Goal: Task Accomplishment & Management: Manage account settings

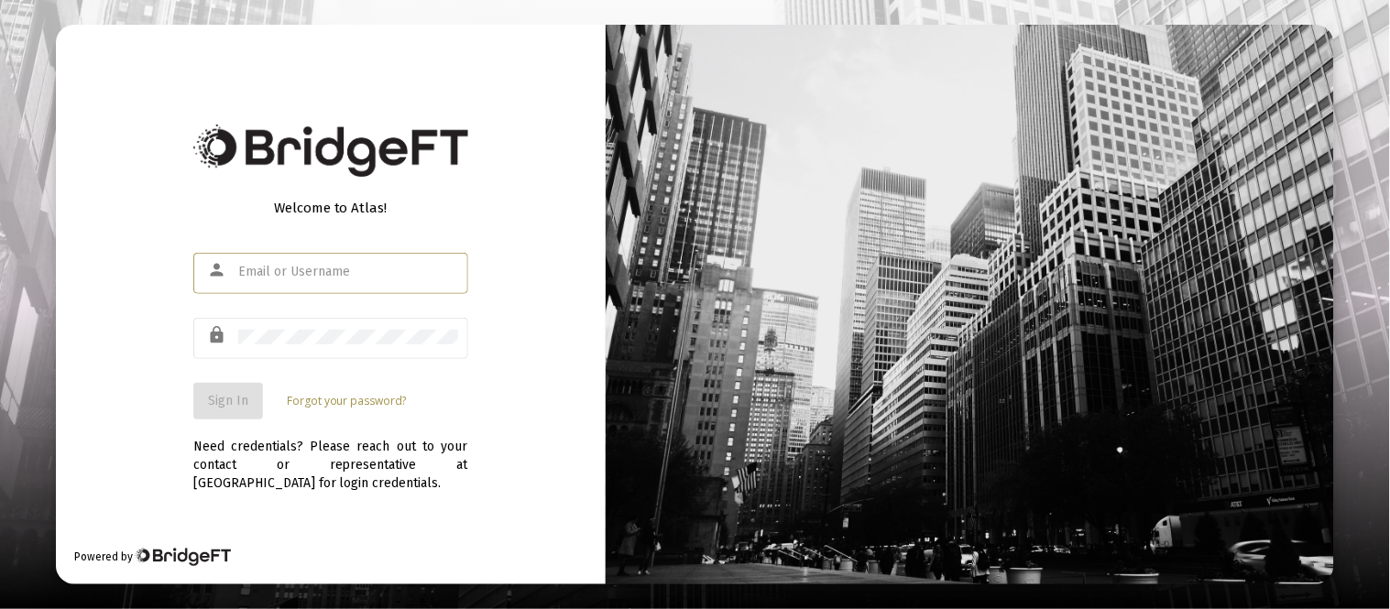
click at [335, 273] on input "text" at bounding box center [348, 272] width 220 height 15
type input "[EMAIL_ADDRESS][DOMAIN_NAME]"
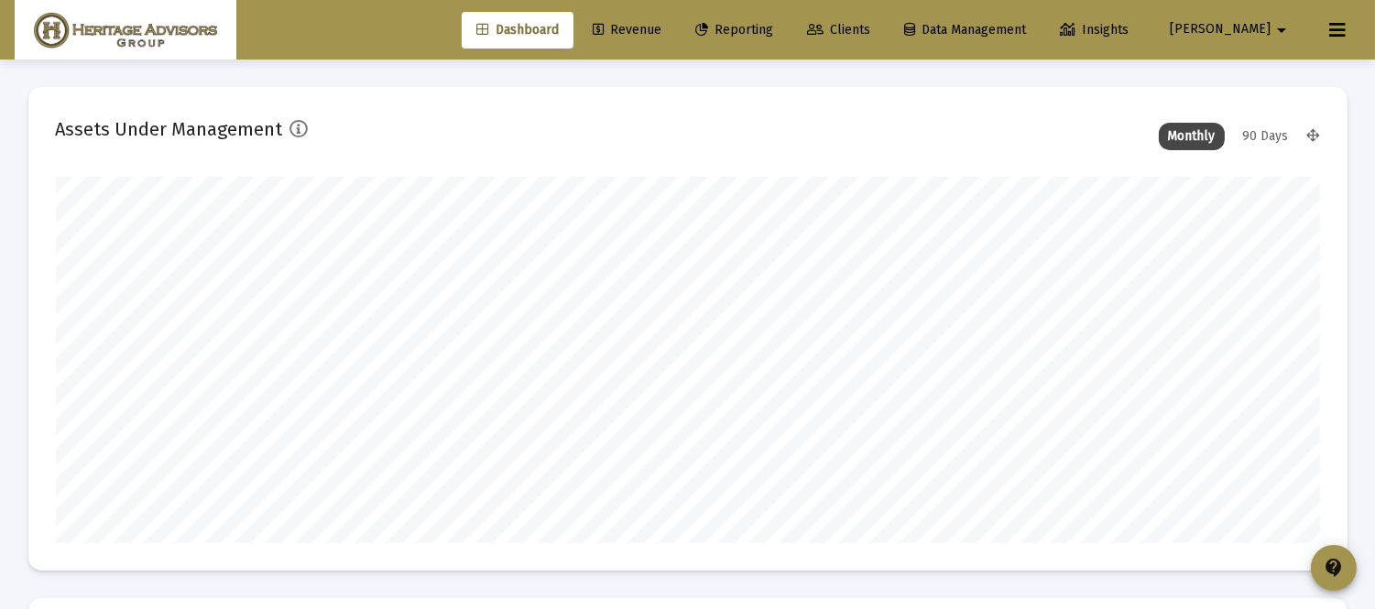
scroll to position [366, 680]
type input "[DATE]"
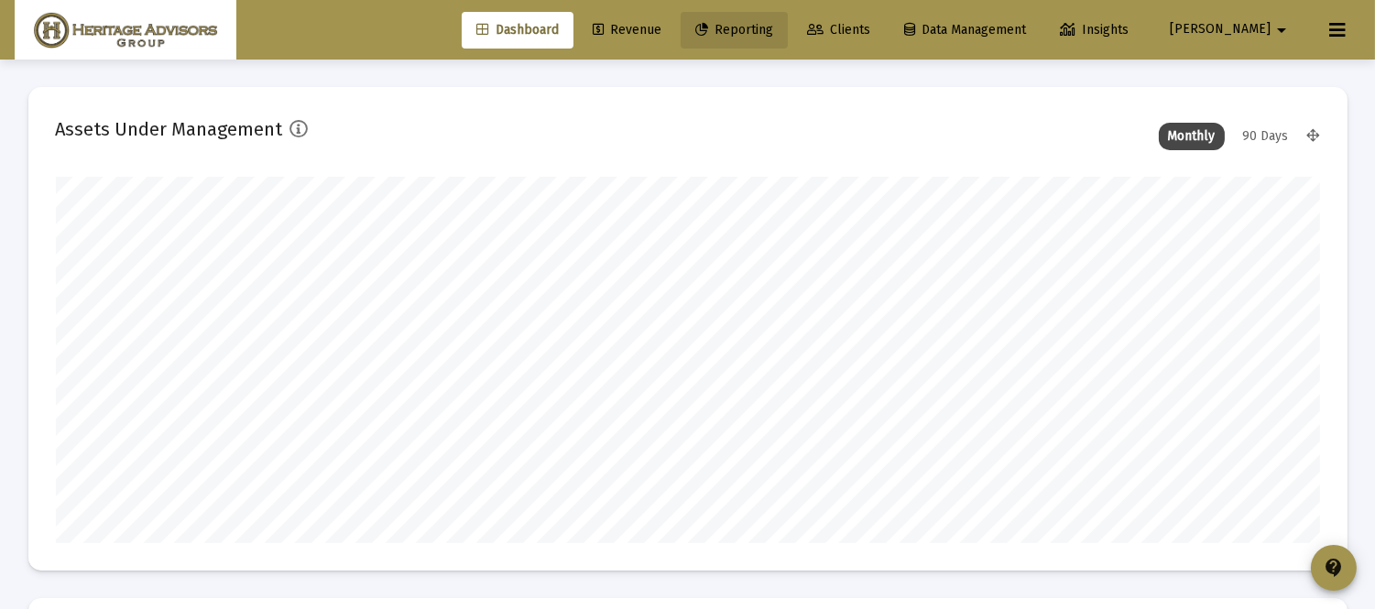
click at [773, 29] on span "Reporting" at bounding box center [734, 30] width 78 height 16
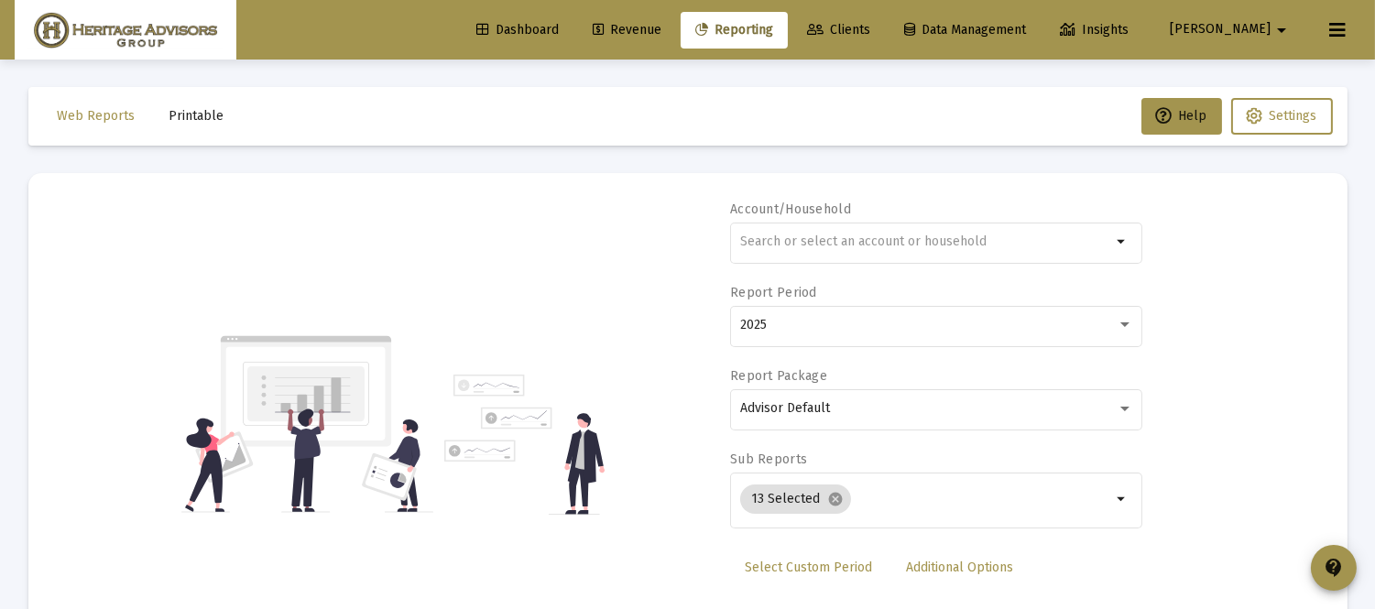
click at [661, 28] on span "Revenue" at bounding box center [627, 30] width 69 height 16
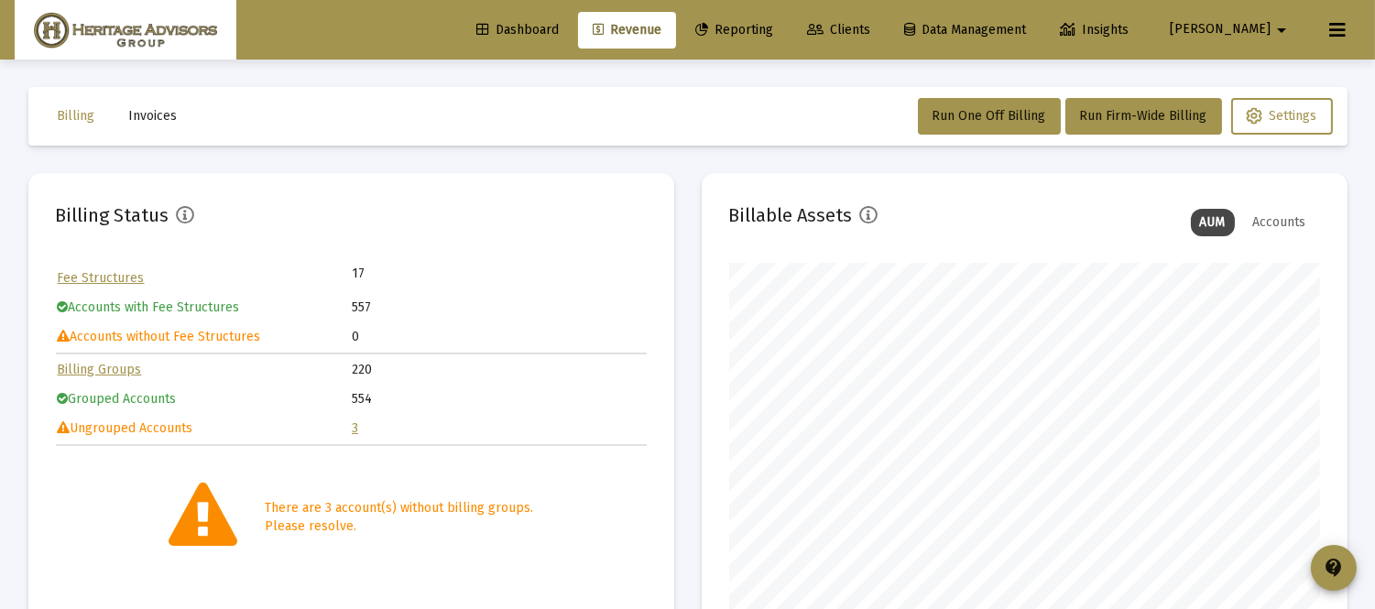
scroll to position [366, 590]
click at [981, 111] on span "Run One Off Billing" at bounding box center [990, 116] width 114 height 16
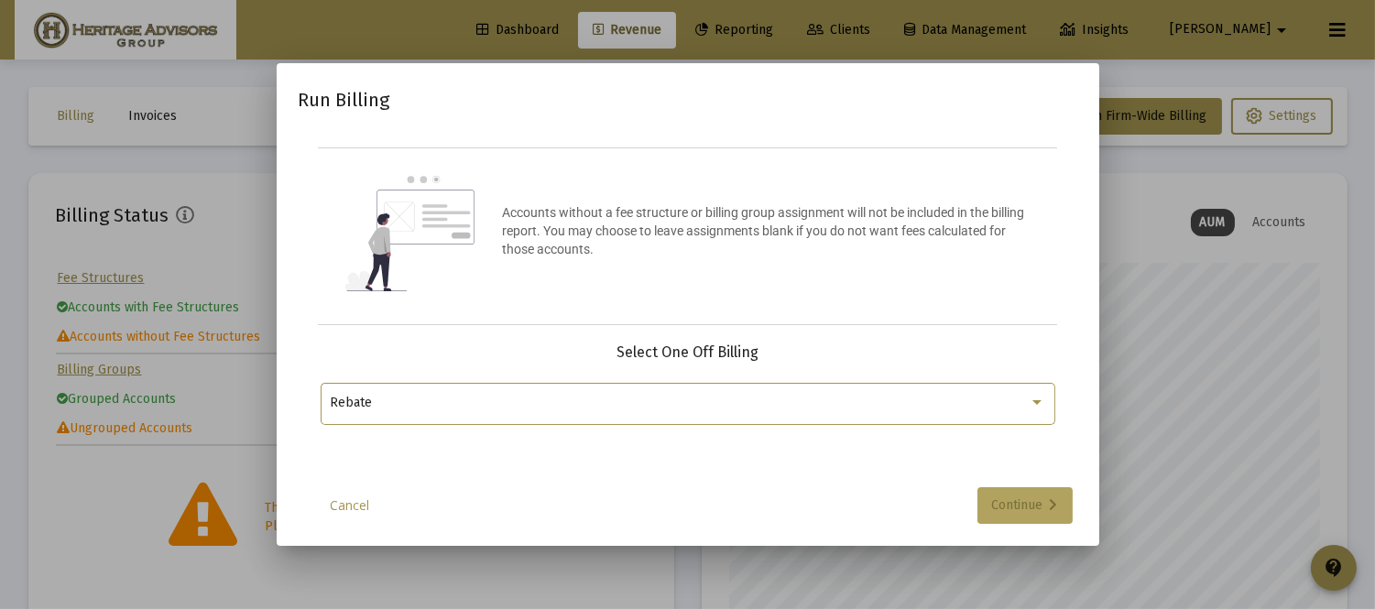
click at [1014, 509] on div "Continue" at bounding box center [1025, 505] width 66 height 37
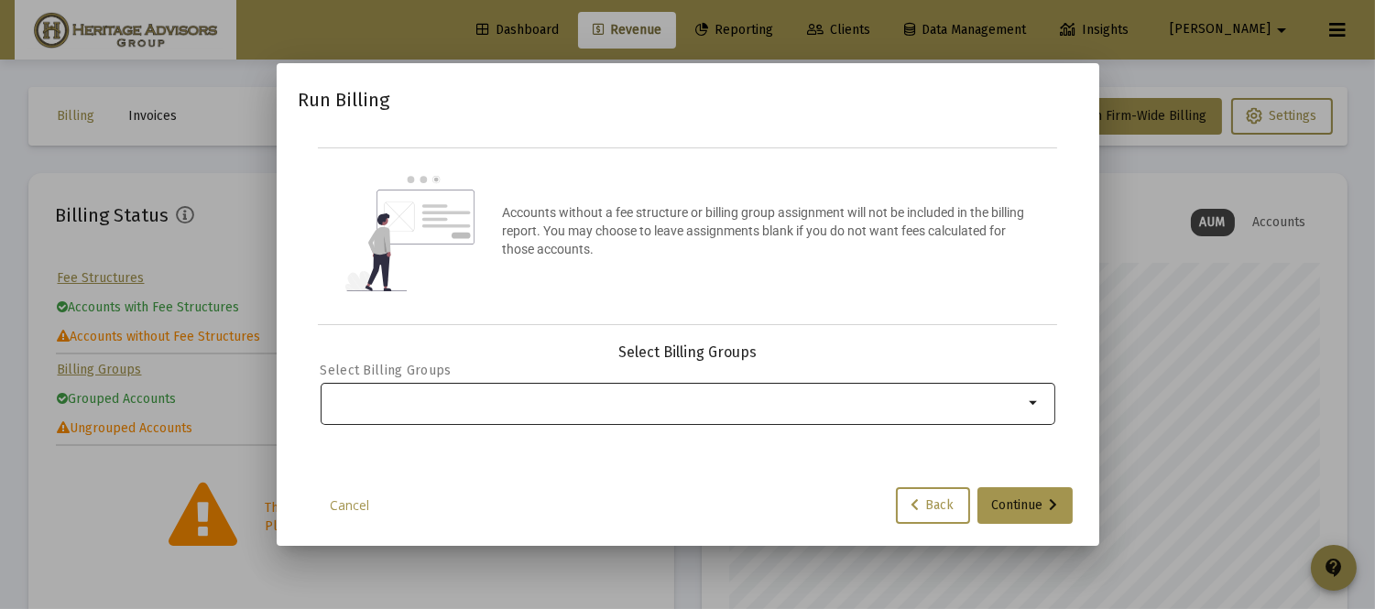
click at [938, 412] on div "Selection" at bounding box center [676, 403] width 701 height 22
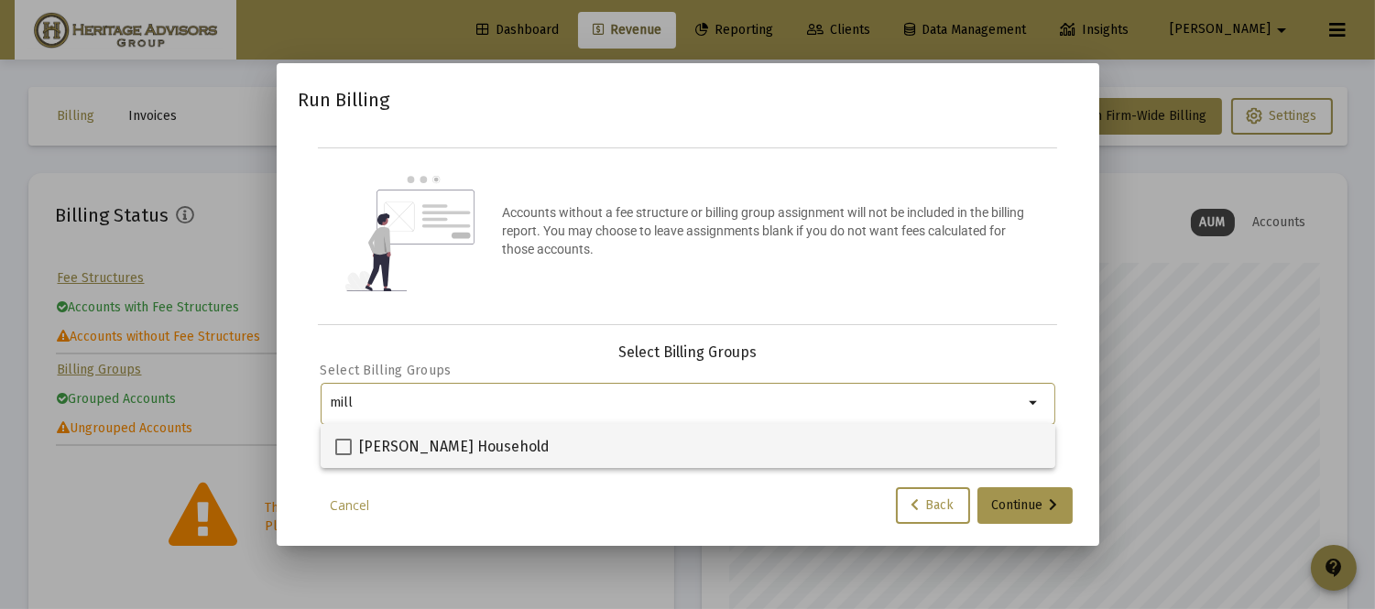
type input "mill"
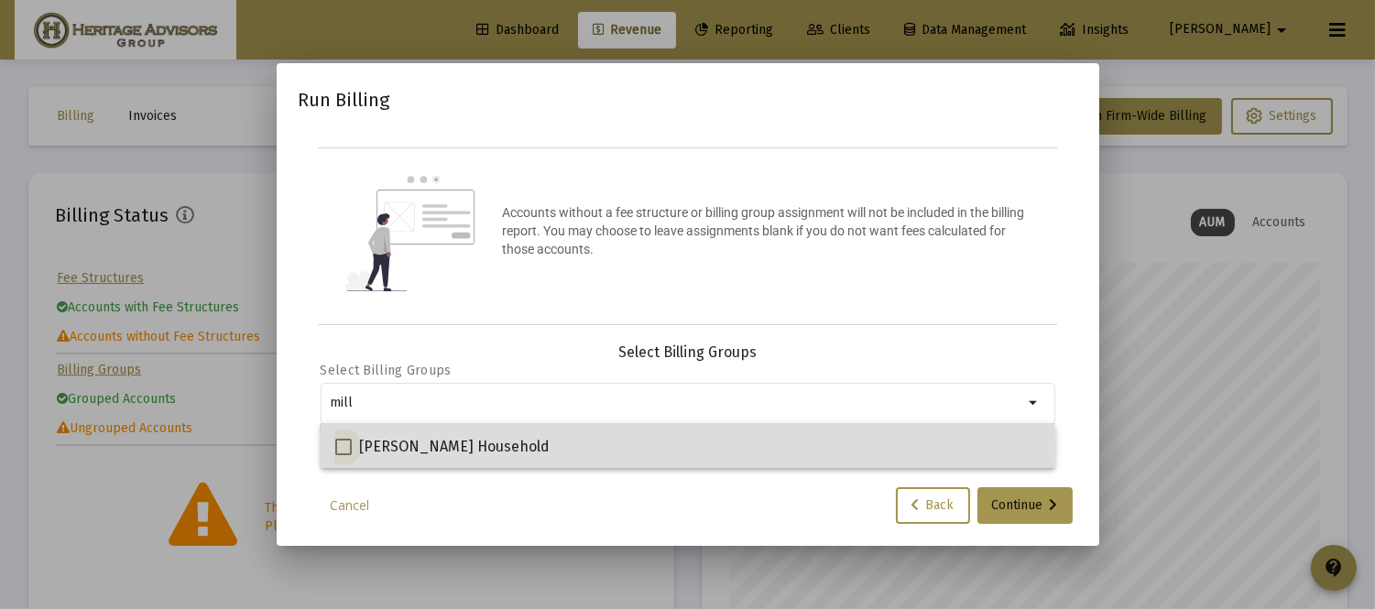
click at [336, 452] on span at bounding box center [343, 447] width 16 height 16
click at [343, 455] on input "[PERSON_NAME] Household" at bounding box center [343, 455] width 1 height 1
checkbox input "true"
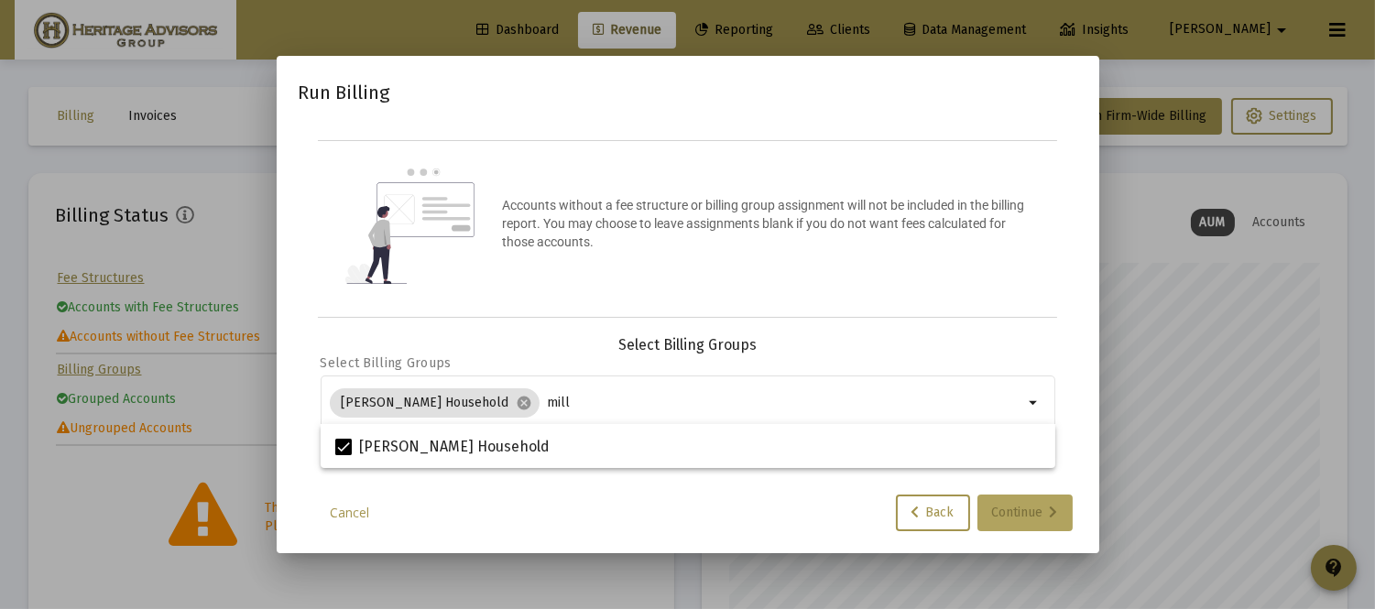
click at [1003, 518] on div "Continue" at bounding box center [1025, 513] width 66 height 37
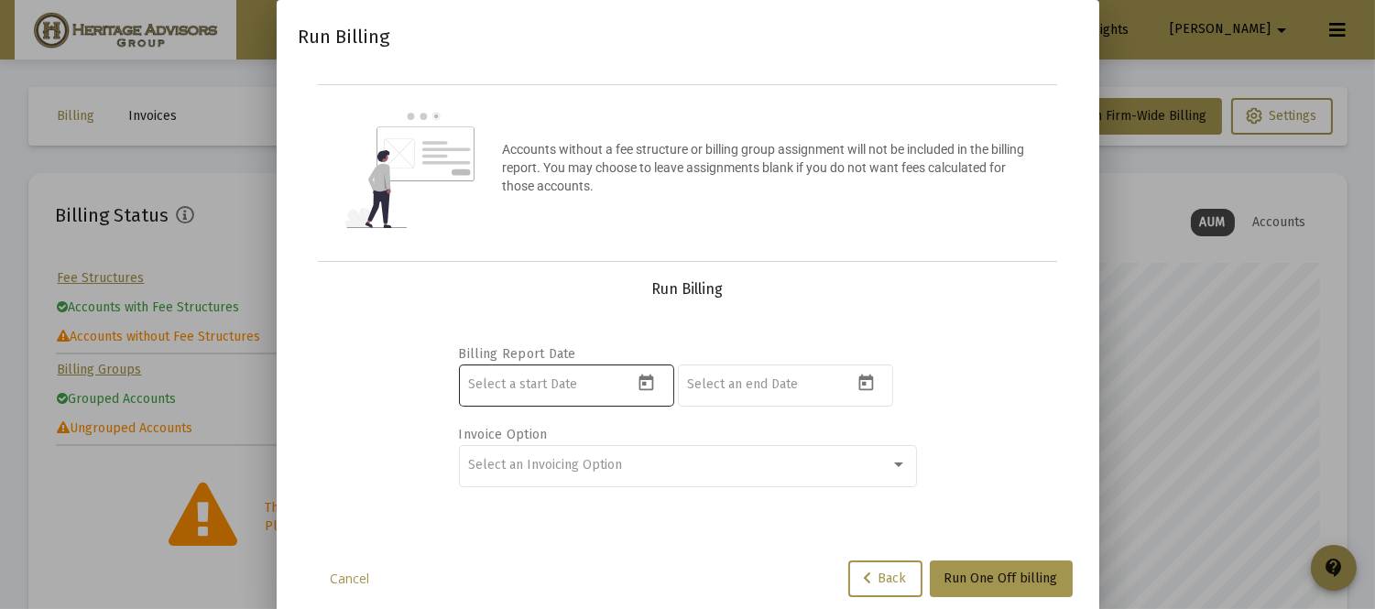
click at [544, 379] on input at bounding box center [550, 384] width 165 height 15
type input "[DATE]"
click at [692, 377] on input at bounding box center [769, 384] width 165 height 15
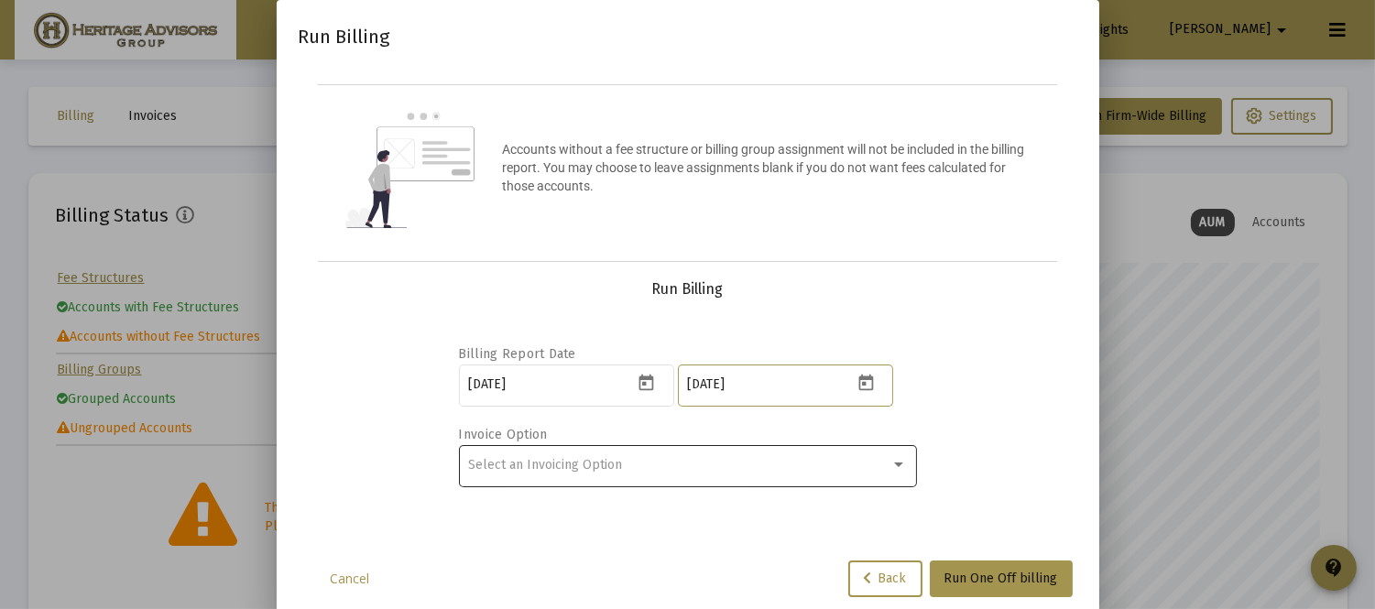
type input "[DATE]"
click at [511, 471] on div "Select an Invoicing Option" at bounding box center [679, 465] width 422 height 15
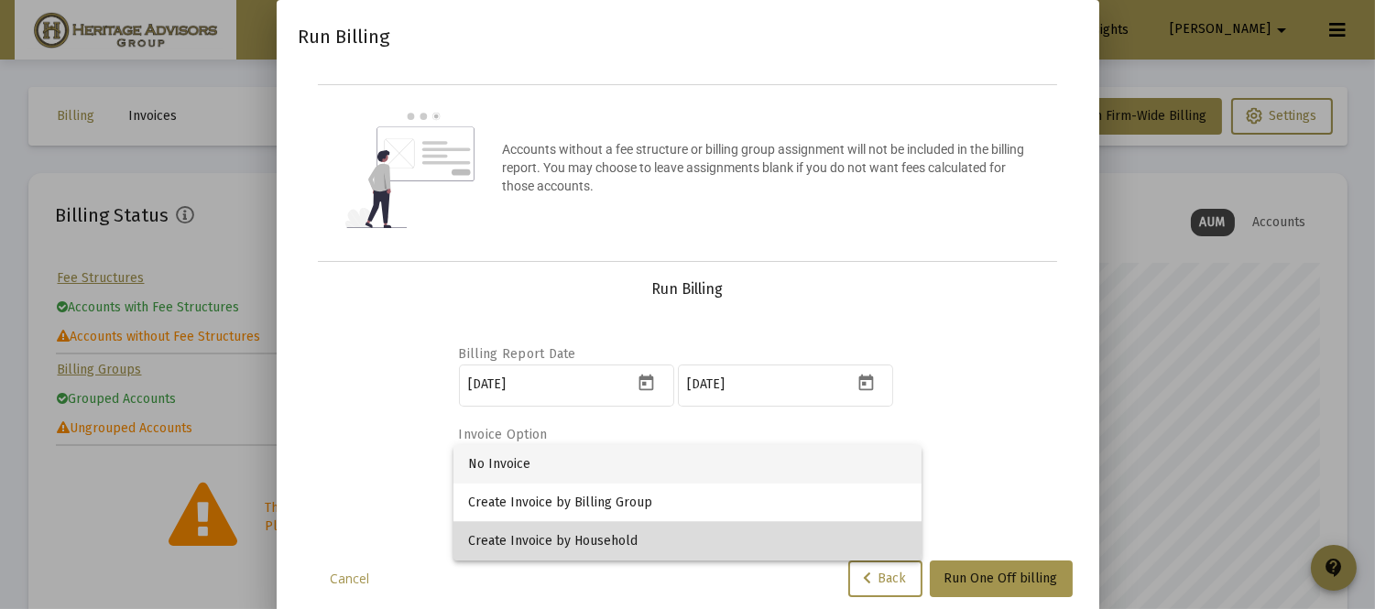
click at [536, 529] on span "Create Invoice by Household" at bounding box center [687, 541] width 439 height 38
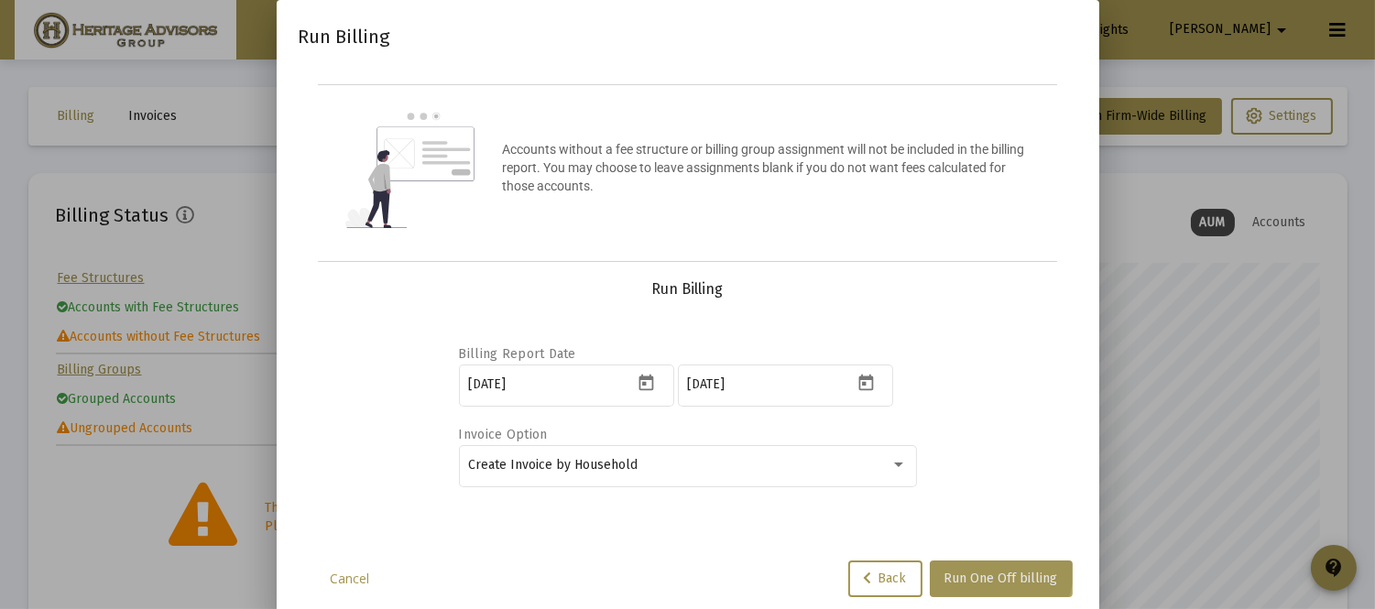
click at [994, 572] on span "Run One Off billing" at bounding box center [1001, 579] width 114 height 16
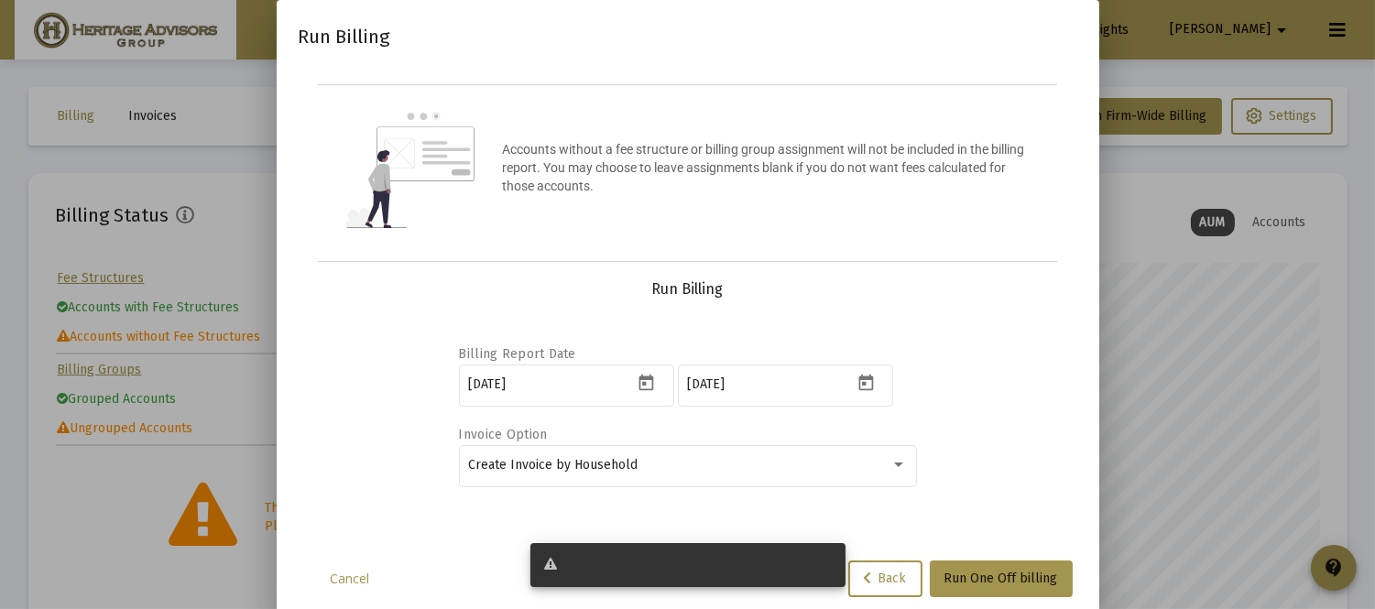
click at [572, 570] on div at bounding box center [688, 565] width 286 height 18
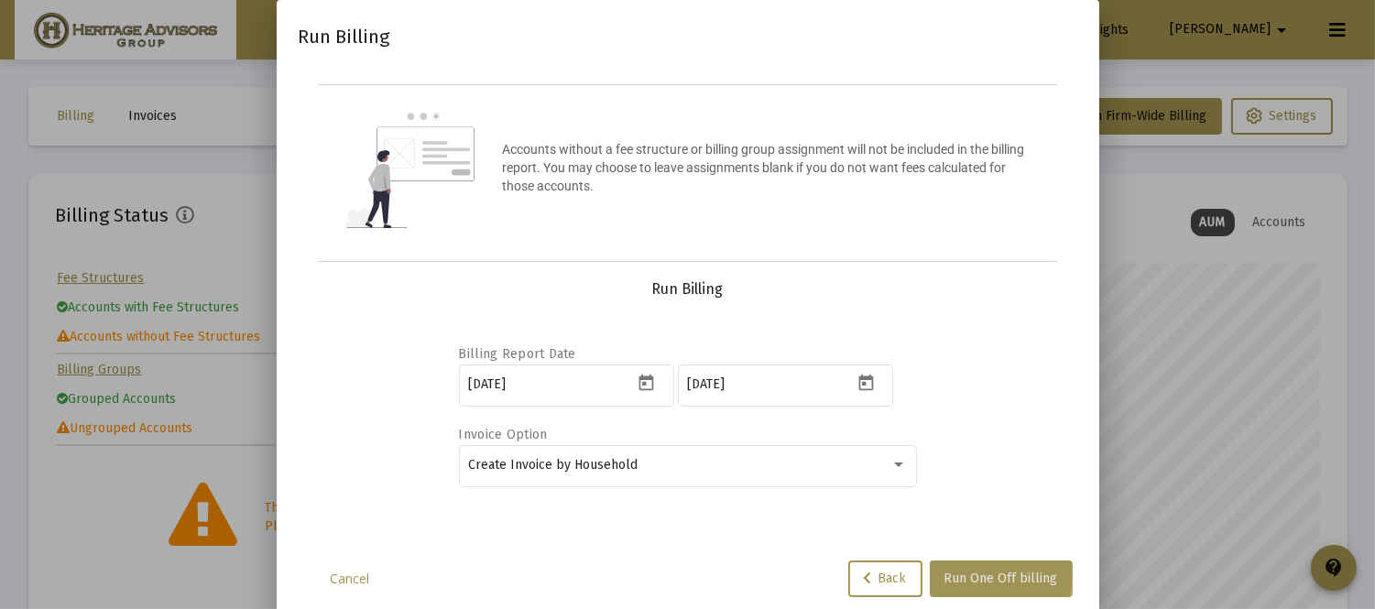
click at [998, 572] on span "Run One Off billing" at bounding box center [1001, 579] width 114 height 16
click at [340, 580] on link "Cancel" at bounding box center [350, 579] width 92 height 18
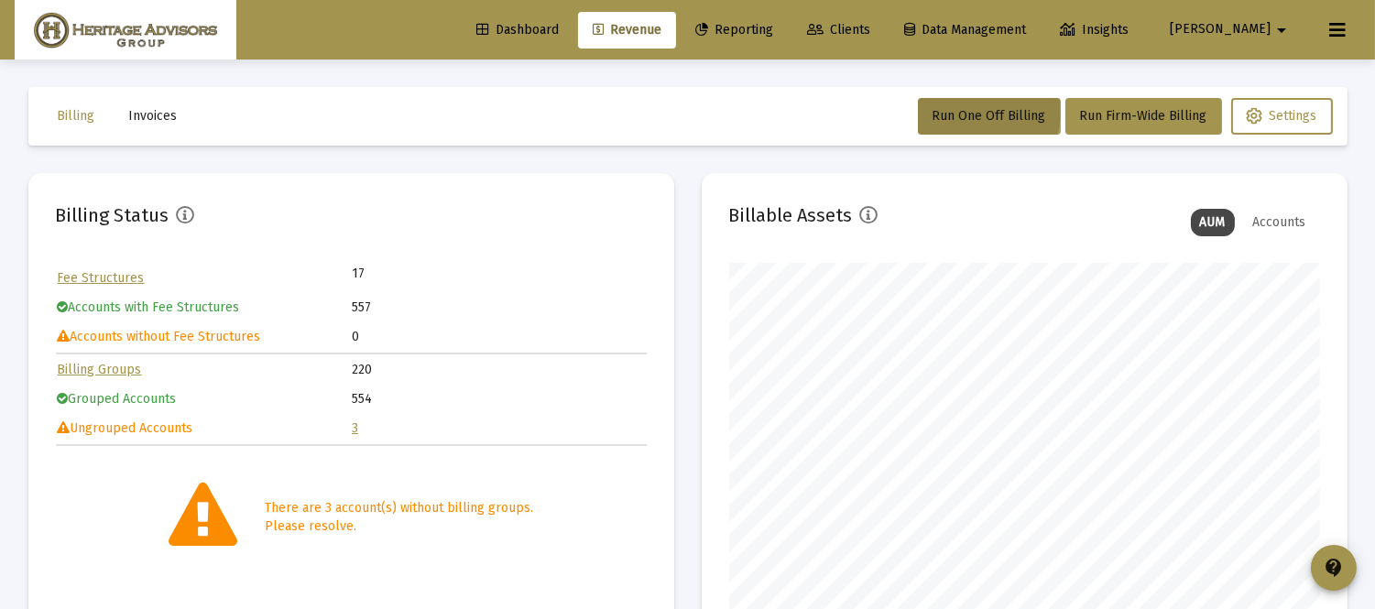
click at [349, 425] on td "Ungrouped Accounts" at bounding box center [204, 428] width 293 height 27
click at [355, 424] on link "3" at bounding box center [355, 428] width 6 height 16
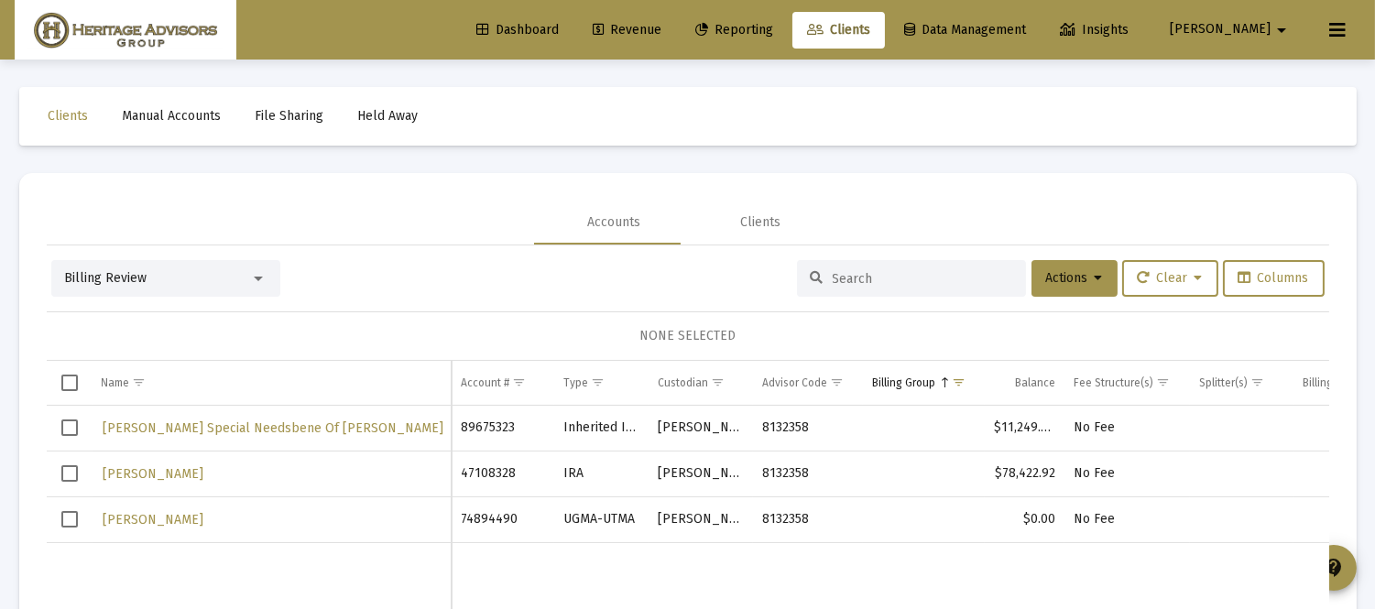
click at [71, 474] on span "Select row" at bounding box center [69, 473] width 16 height 16
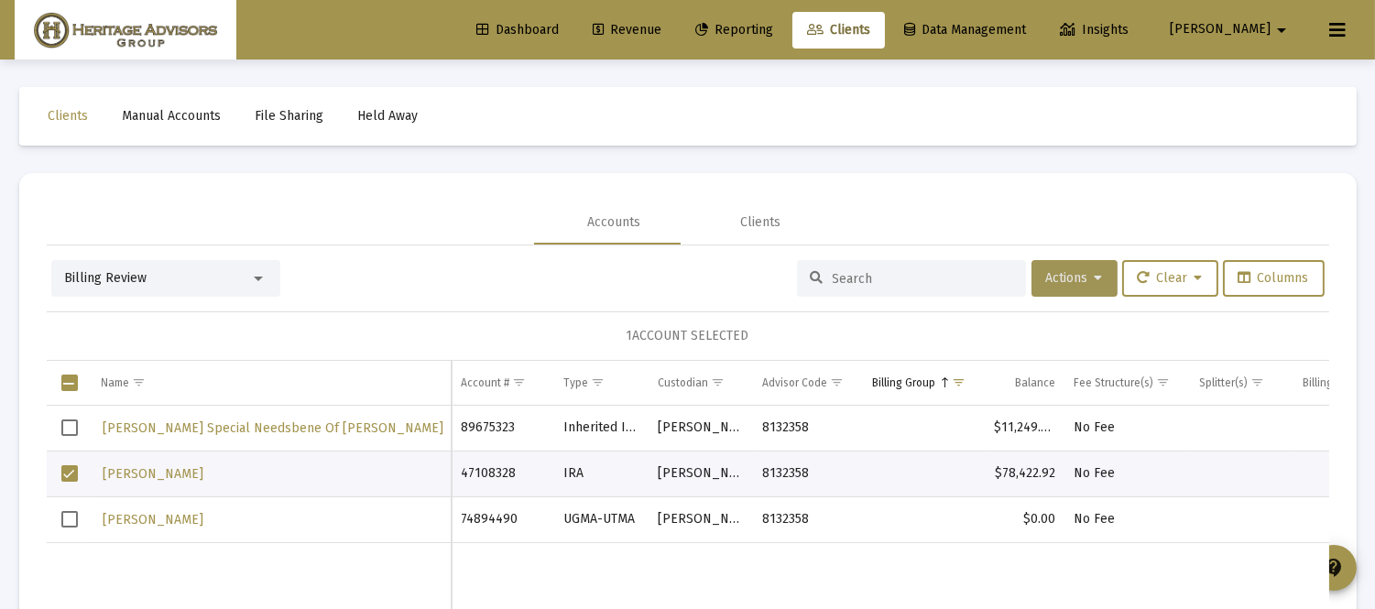
click at [1046, 270] on span "Actions" at bounding box center [1074, 278] width 57 height 16
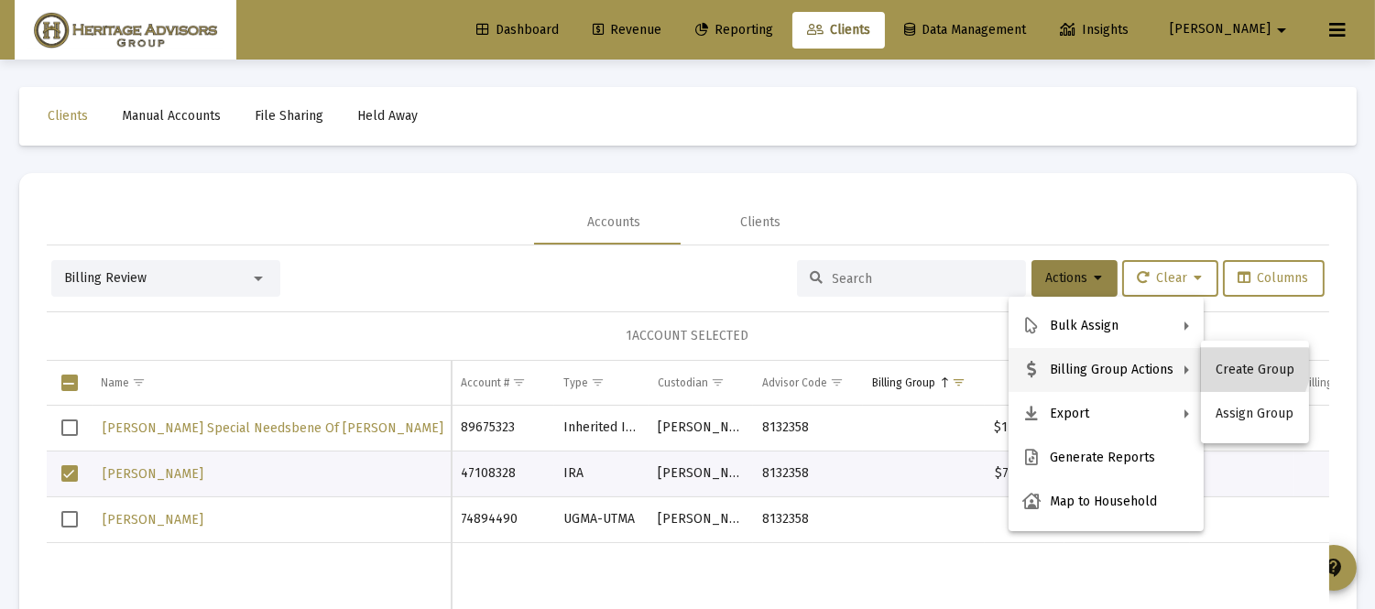
click at [1238, 365] on button "Create Group" at bounding box center [1255, 370] width 108 height 44
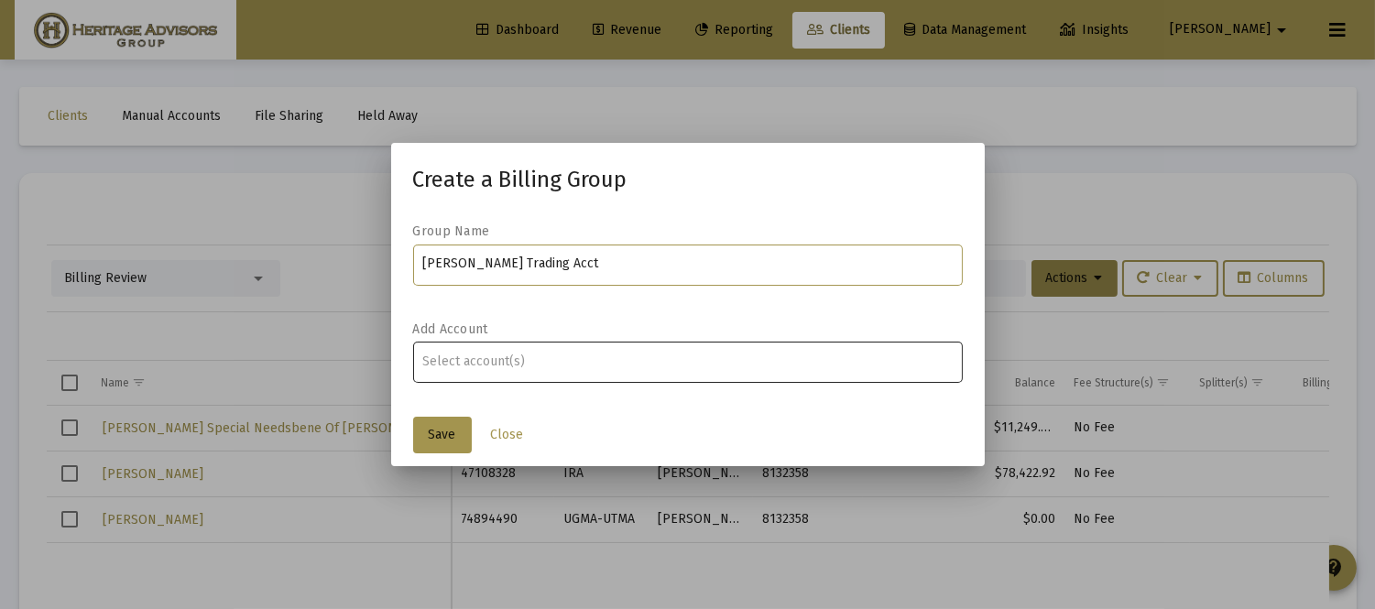
type input "[PERSON_NAME] Trading Acct"
click at [540, 366] on input "Assignment Selection" at bounding box center [687, 362] width 530 height 15
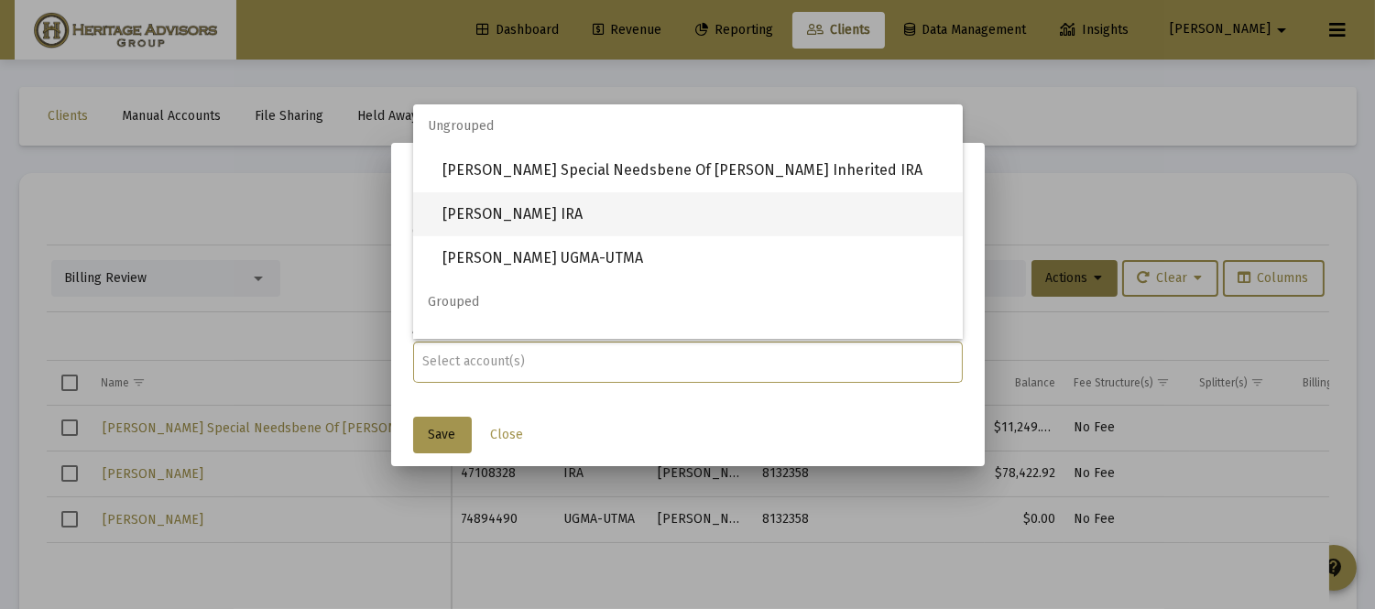
click at [515, 202] on span "[PERSON_NAME] IRA" at bounding box center [695, 214] width 506 height 44
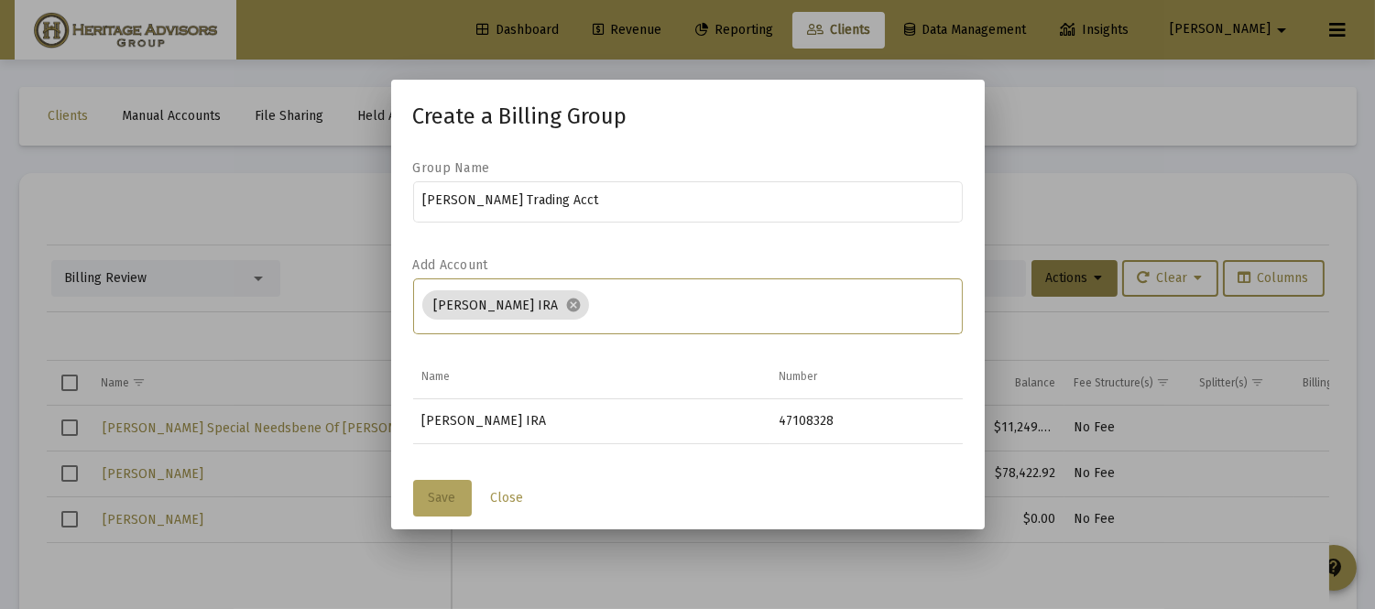
click at [437, 490] on span "Save" at bounding box center [442, 498] width 27 height 16
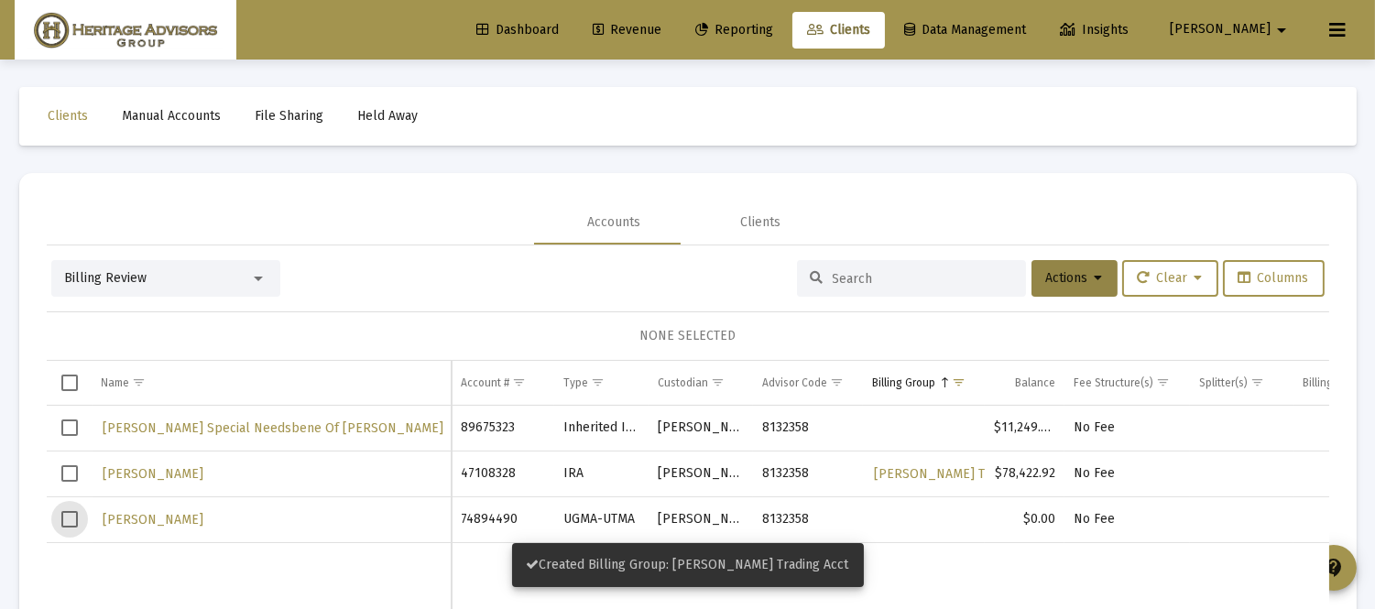
click at [65, 518] on span "Select row" at bounding box center [69, 519] width 16 height 16
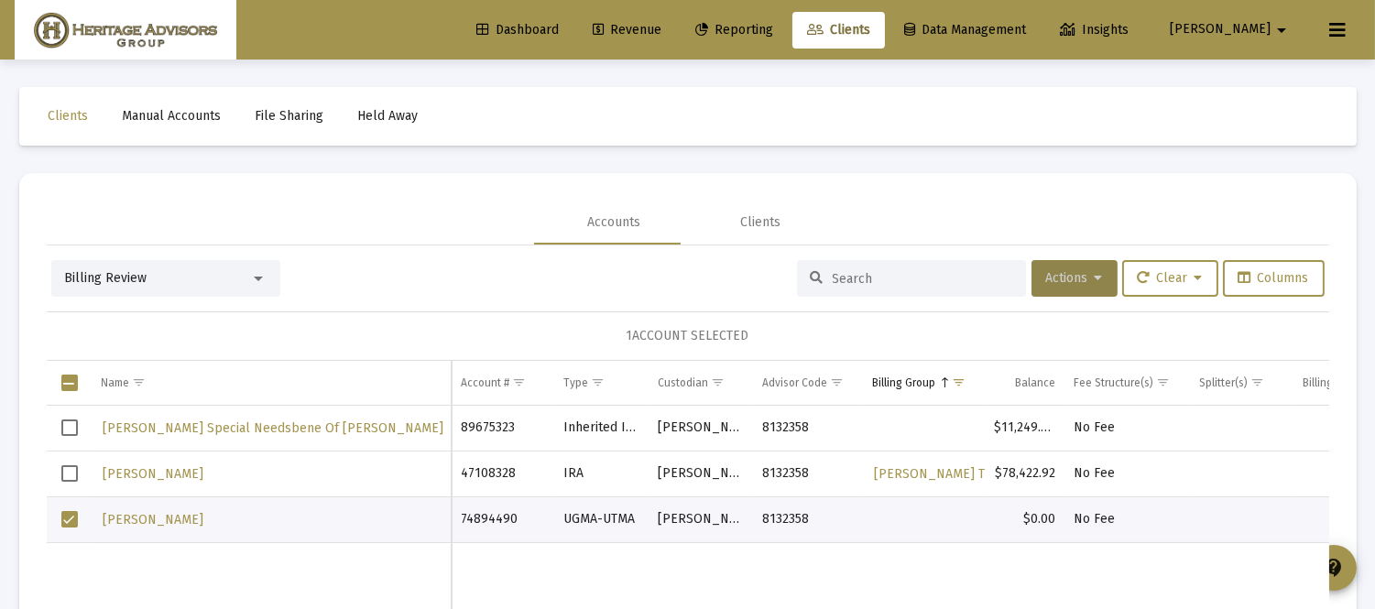
click at [1046, 279] on span "Actions" at bounding box center [1074, 278] width 57 height 16
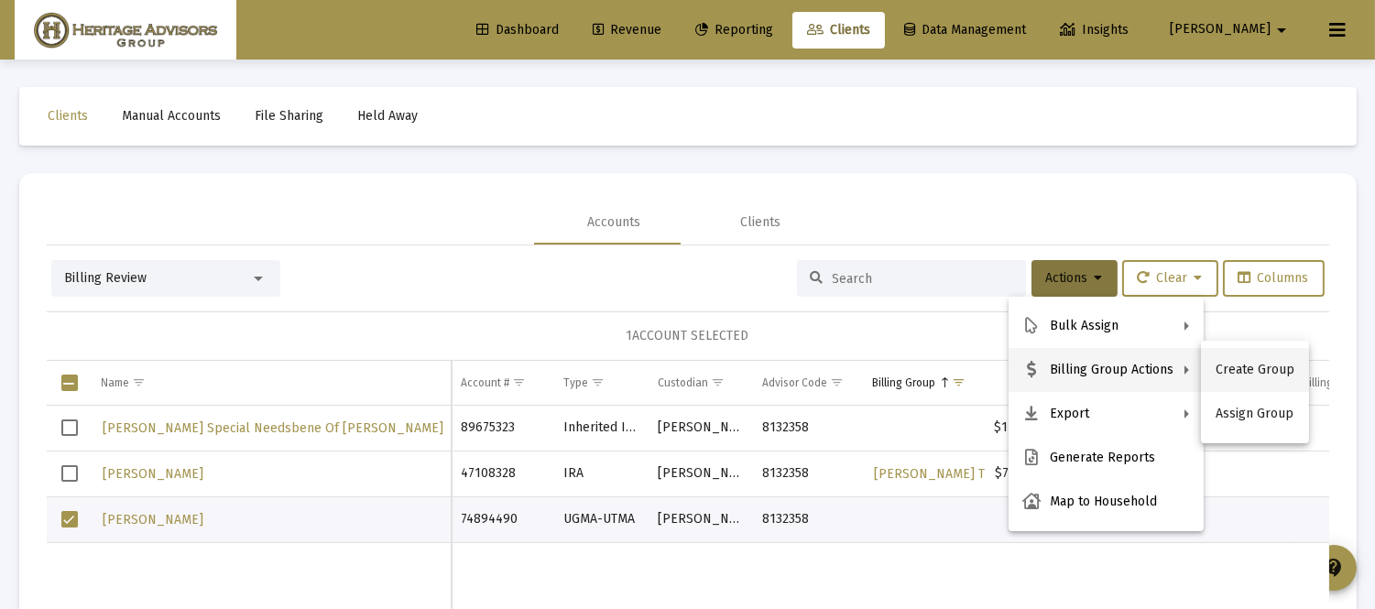
click at [1233, 371] on button "Create Group" at bounding box center [1255, 370] width 108 height 44
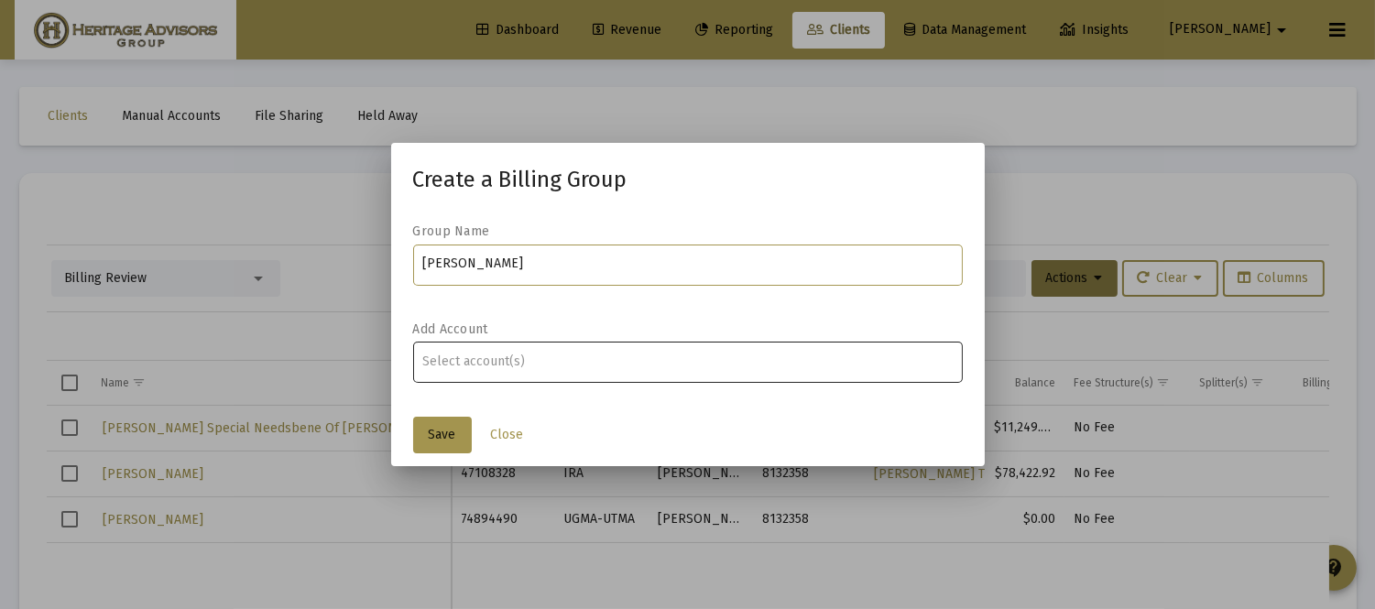
type input "[PERSON_NAME]"
click at [508, 363] on input "Assignment Selection" at bounding box center [687, 362] width 530 height 15
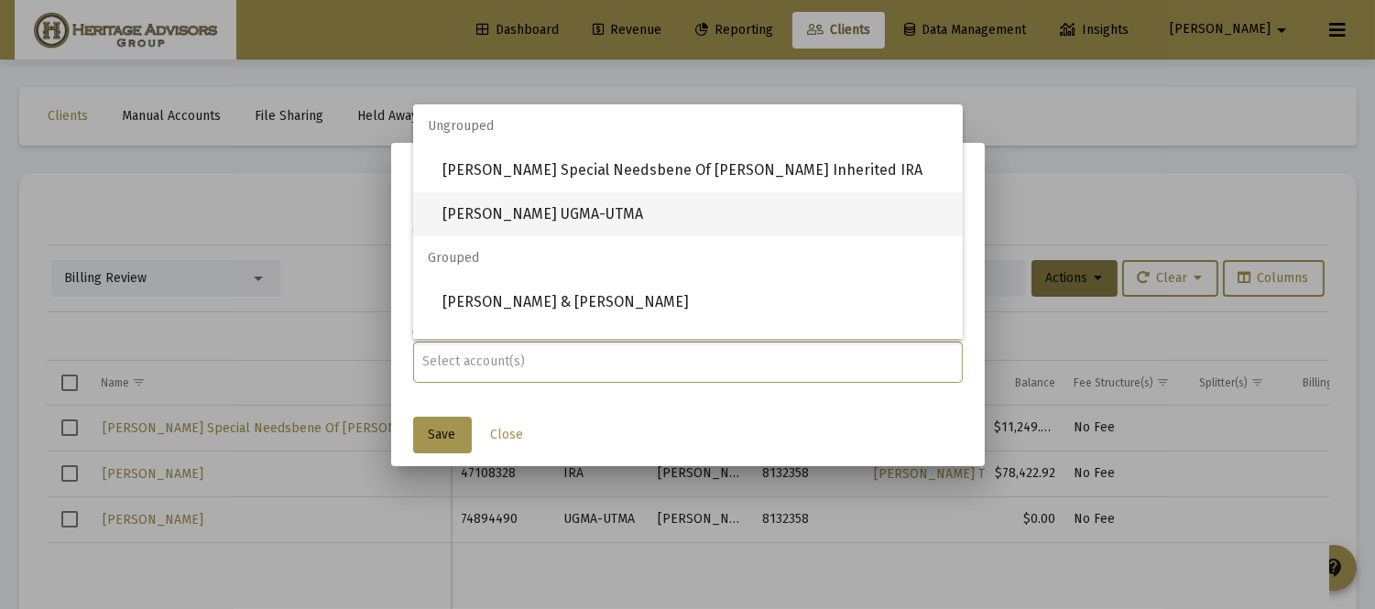
click at [525, 214] on span "[PERSON_NAME] UGMA-UTMA" at bounding box center [695, 214] width 506 height 44
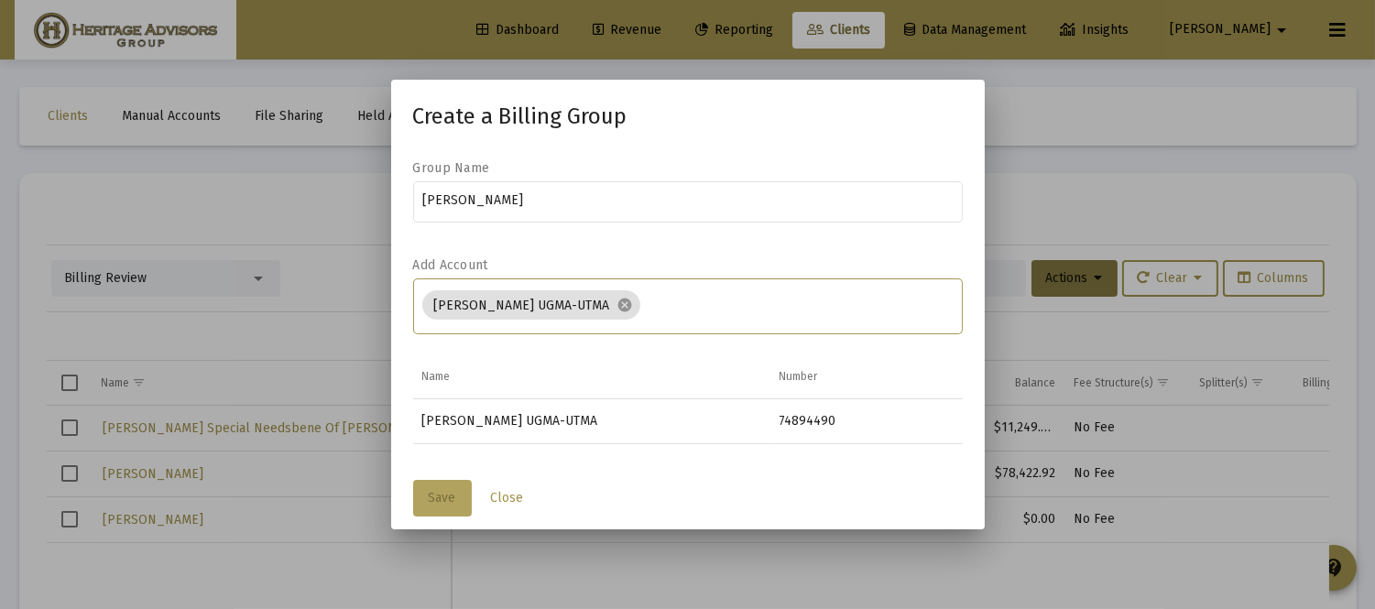
click at [427, 487] on button "Save" at bounding box center [442, 498] width 59 height 37
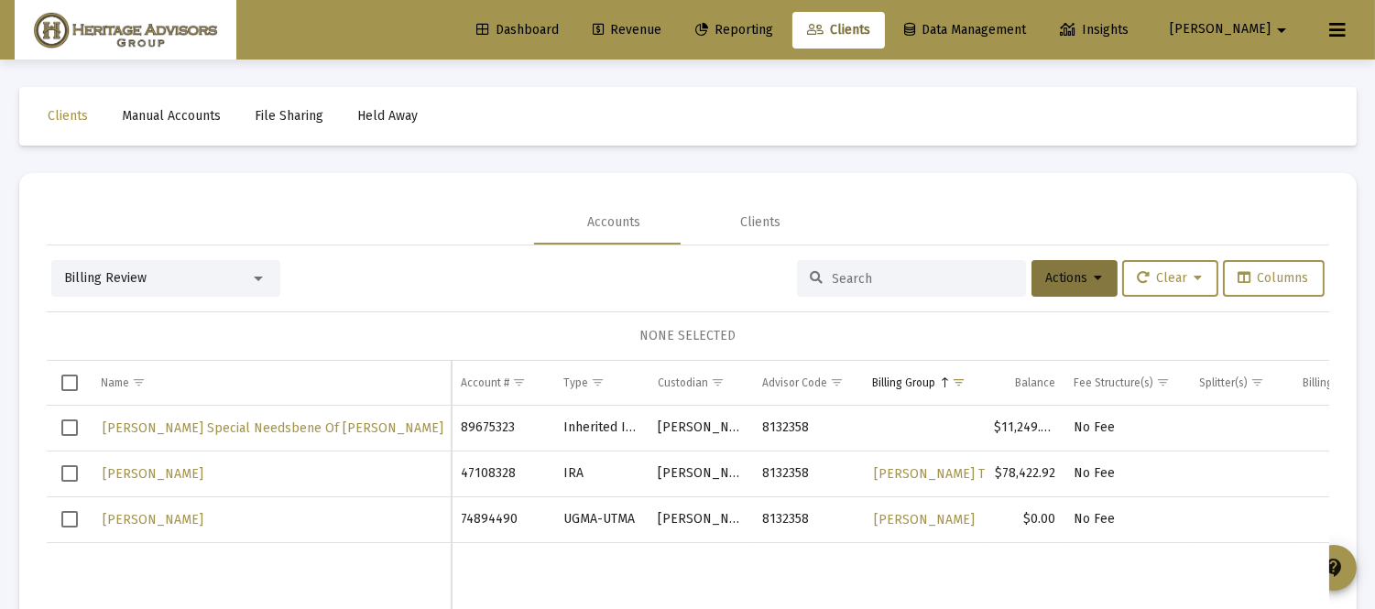
click at [78, 422] on td "Data grid" at bounding box center [70, 429] width 46 height 46
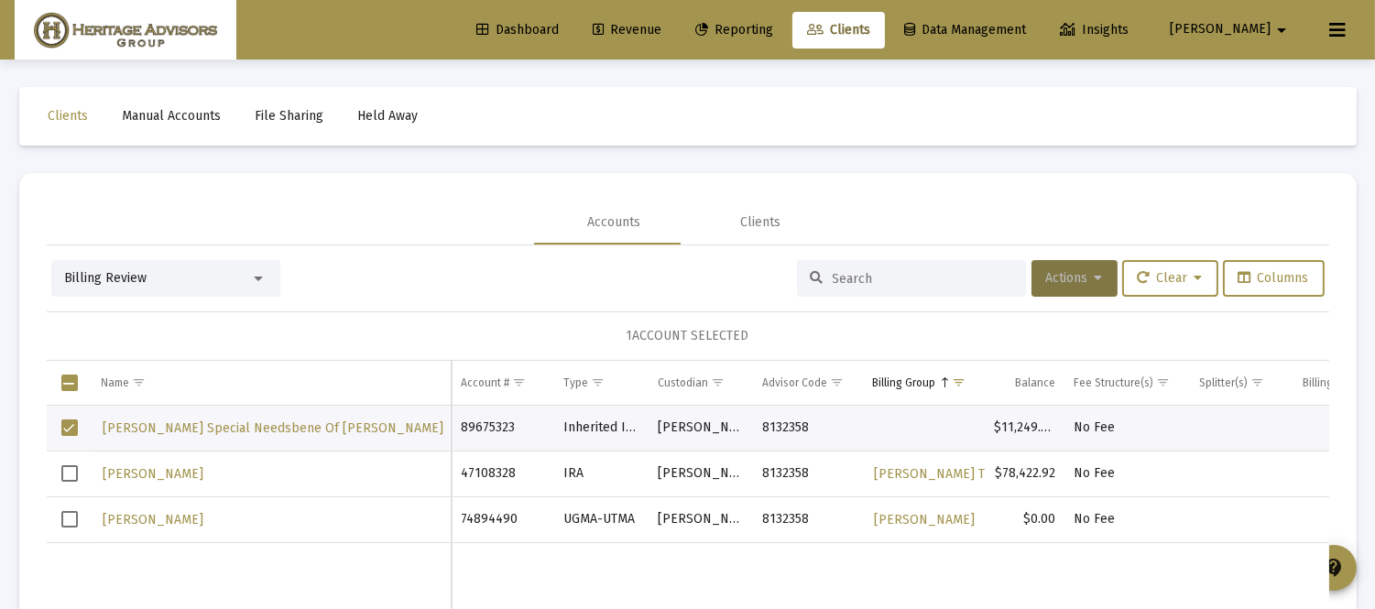
click at [1065, 281] on span "Actions" at bounding box center [1074, 278] width 57 height 16
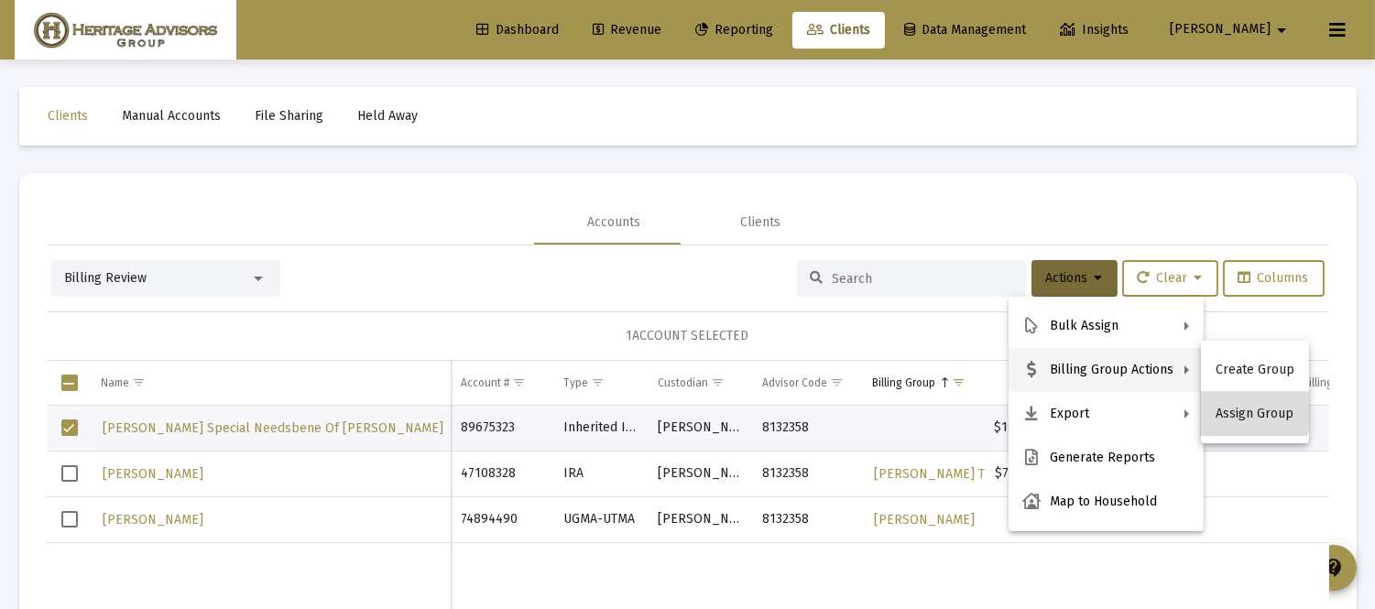
click at [1247, 406] on button "Assign Group" at bounding box center [1255, 414] width 108 height 44
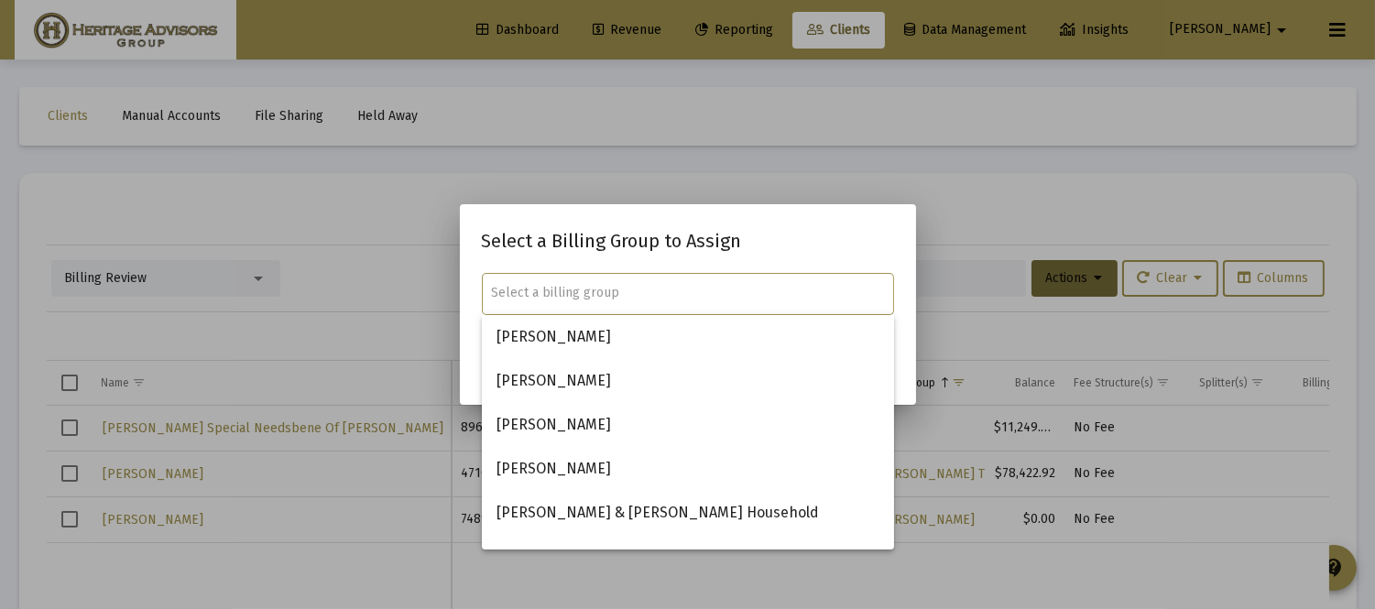
click at [645, 299] on input "text" at bounding box center [687, 293] width 393 height 15
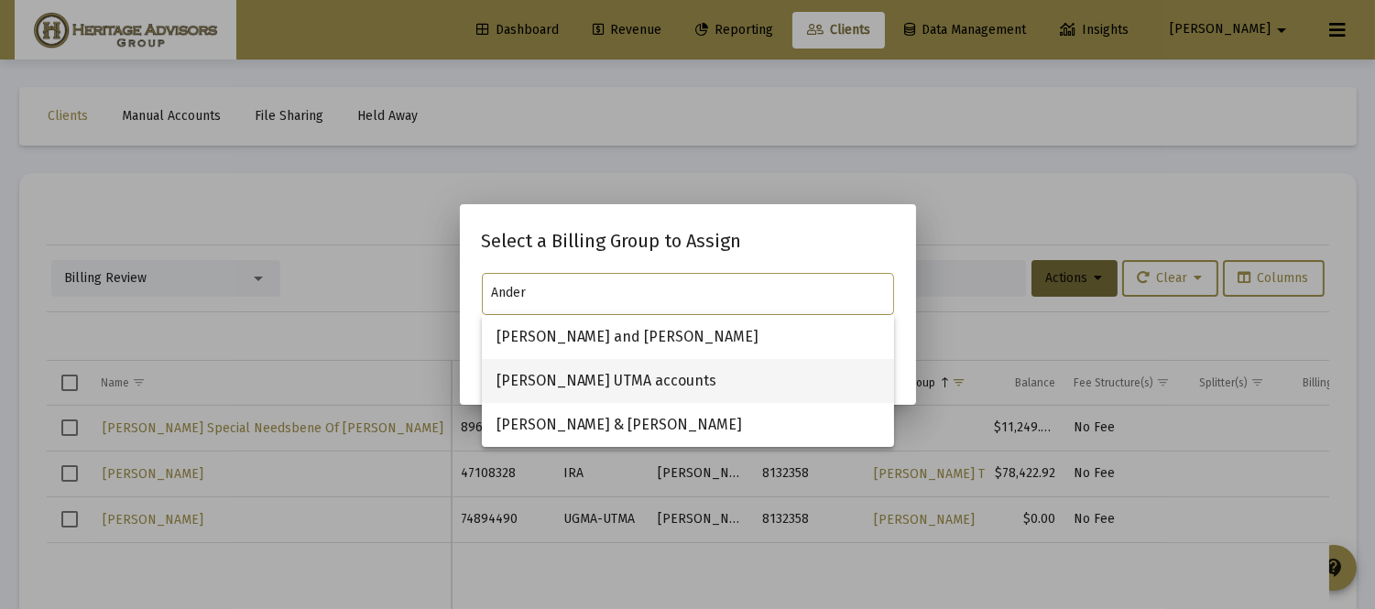
click at [583, 376] on span "[PERSON_NAME] UTMA accounts" at bounding box center [687, 381] width 383 height 44
type input "[PERSON_NAME] UTMA accounts"
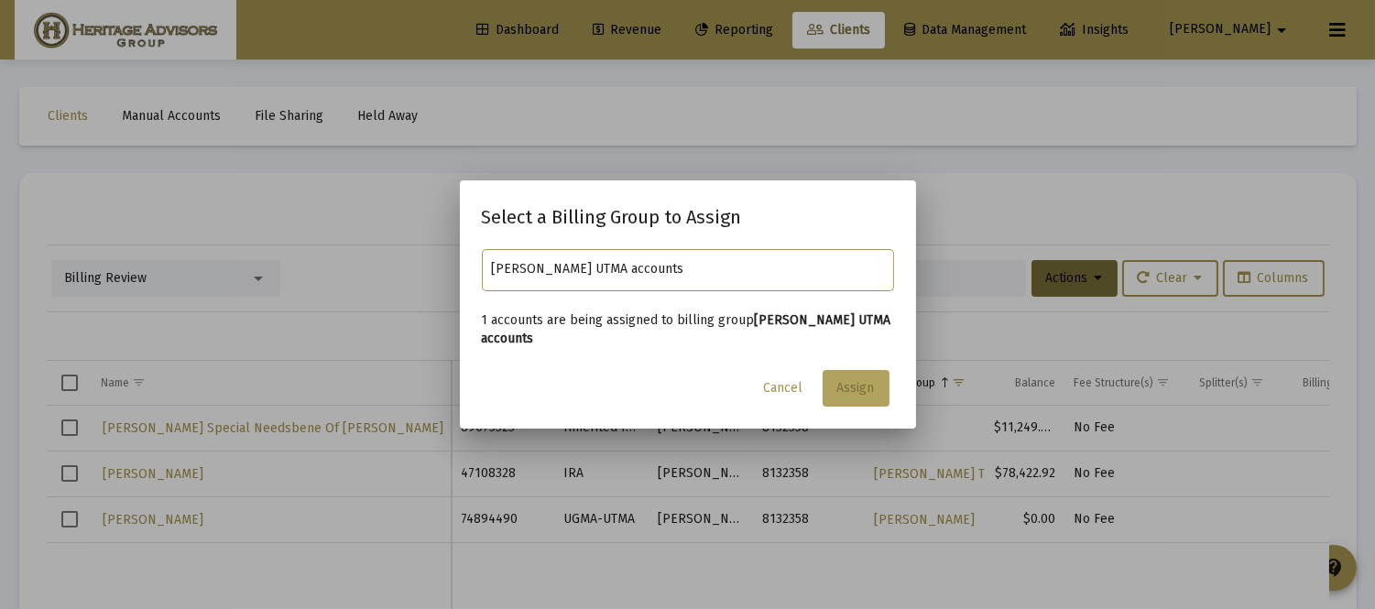
click at [861, 372] on button "Assign" at bounding box center [856, 388] width 67 height 37
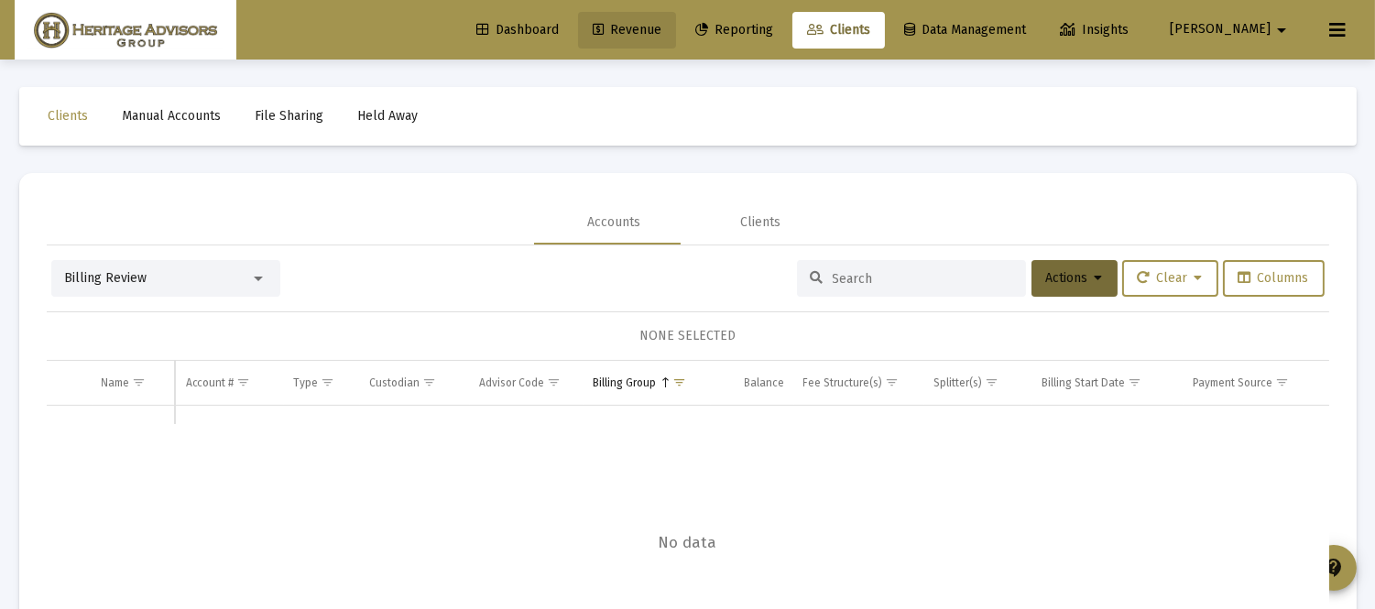
click at [661, 22] on span "Revenue" at bounding box center [627, 30] width 69 height 16
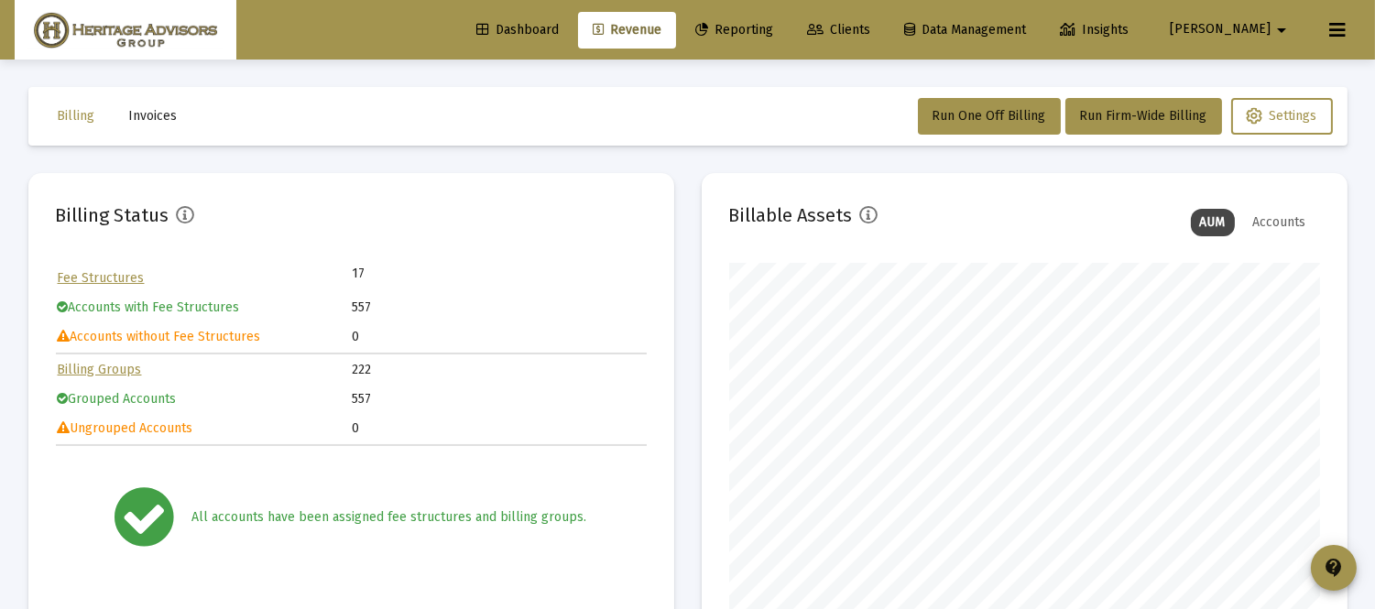
scroll to position [366, 590]
click at [955, 106] on button "Run One Off Billing" at bounding box center [989, 116] width 143 height 37
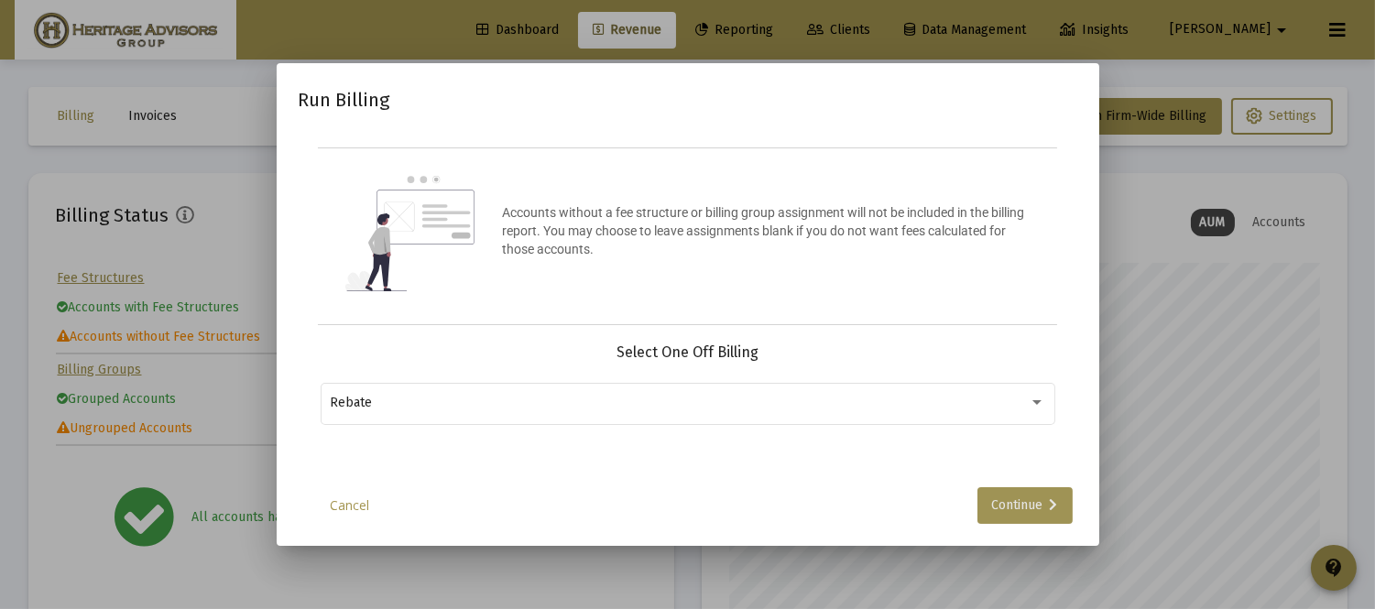
click at [1020, 506] on div "Continue" at bounding box center [1025, 505] width 66 height 37
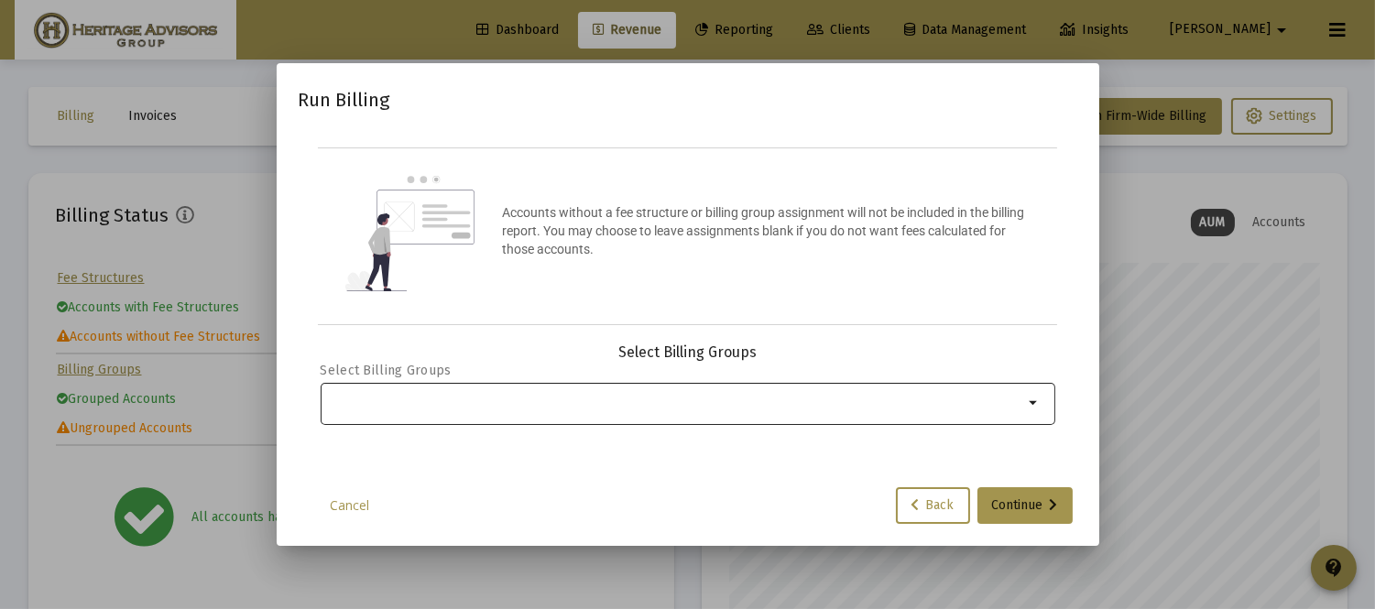
click at [737, 415] on div at bounding box center [676, 402] width 693 height 45
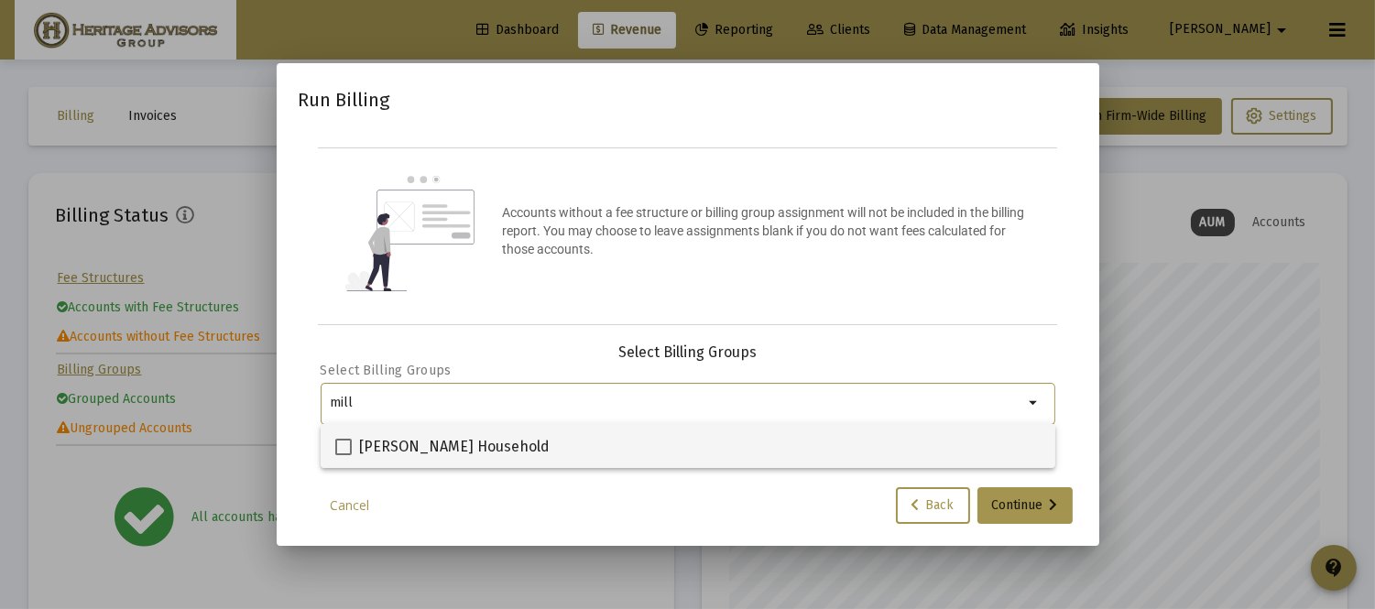
type input "mill"
click at [345, 441] on span at bounding box center [343, 447] width 16 height 16
click at [344, 455] on input "[PERSON_NAME] Household" at bounding box center [343, 455] width 1 height 1
checkbox input "true"
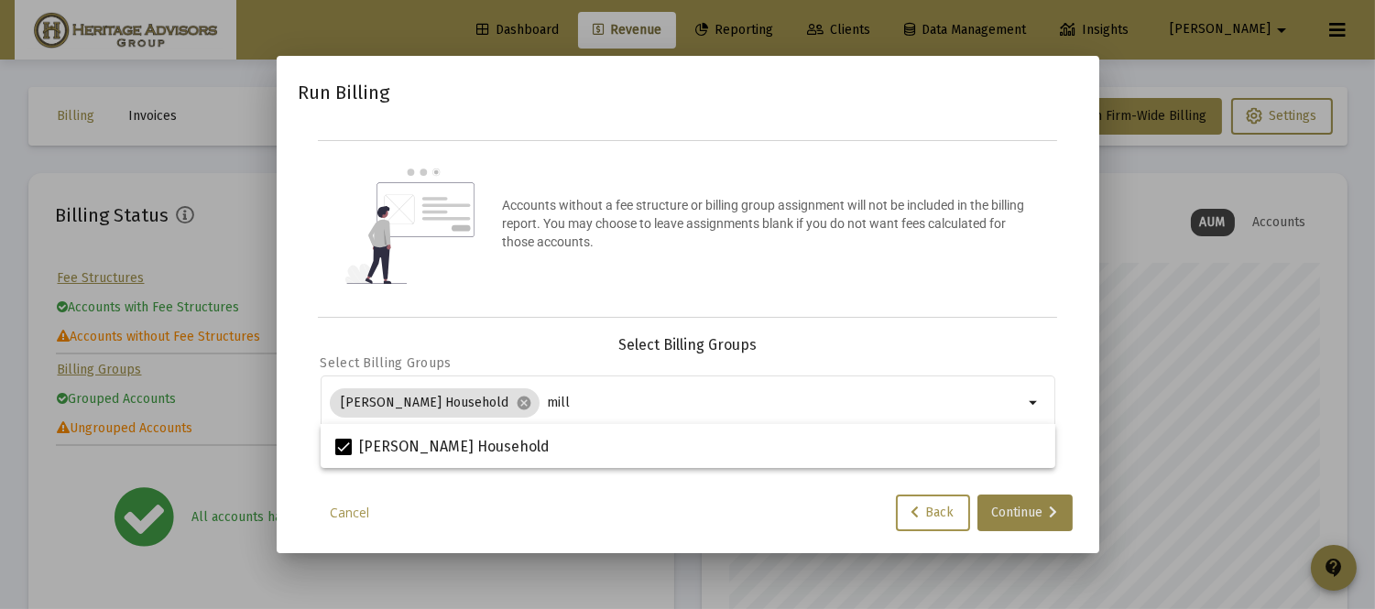
click at [1048, 508] on div "Continue" at bounding box center [1025, 513] width 66 height 37
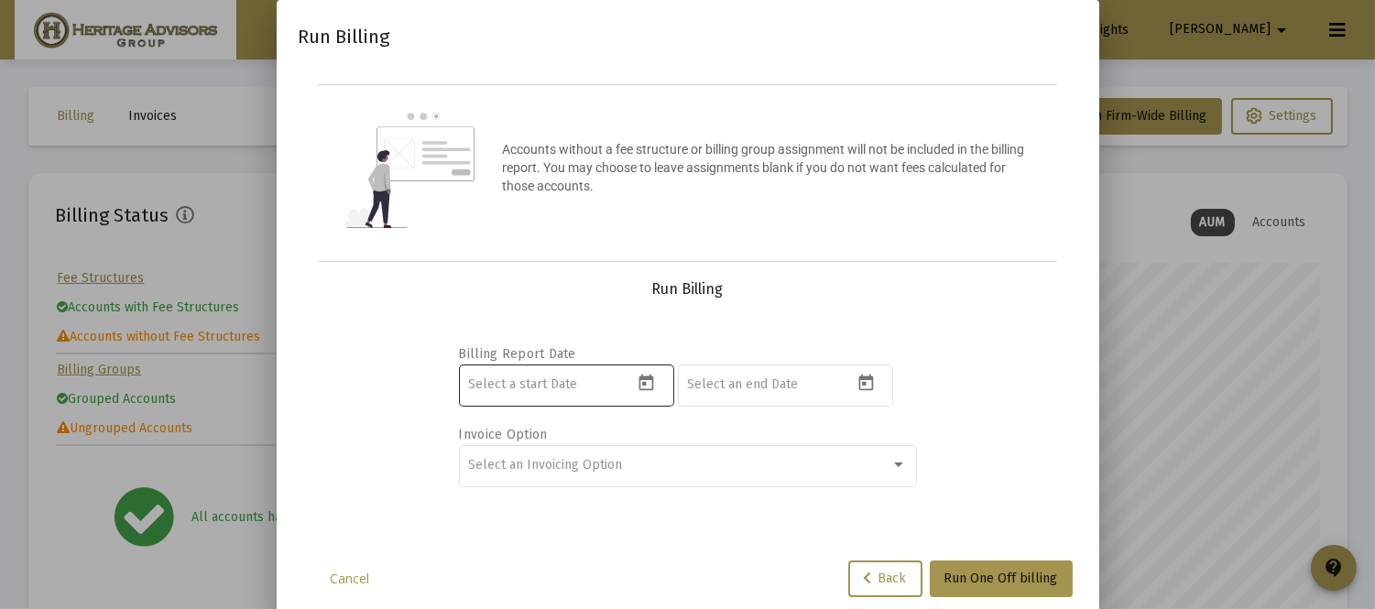
click at [510, 392] on div at bounding box center [550, 384] width 165 height 45
type input "[DATE]"
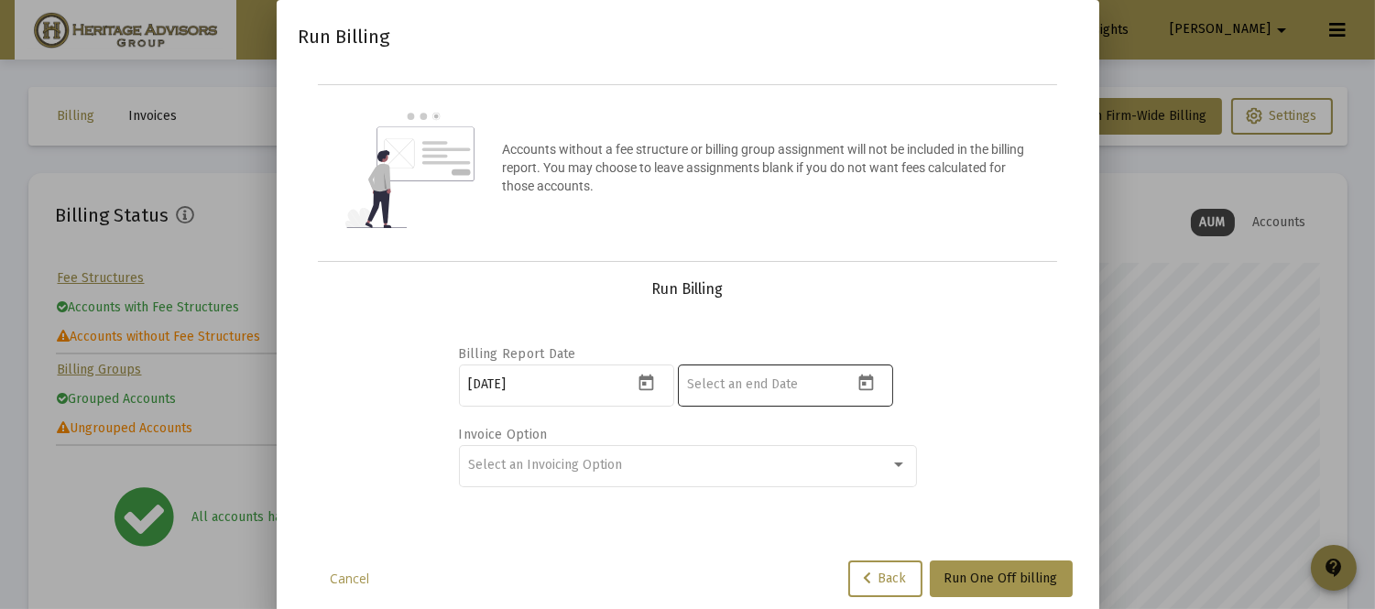
click at [747, 390] on div at bounding box center [769, 384] width 165 height 45
type input "[DATE]"
click at [584, 464] on span "Select an Invoicing Option" at bounding box center [545, 465] width 154 height 16
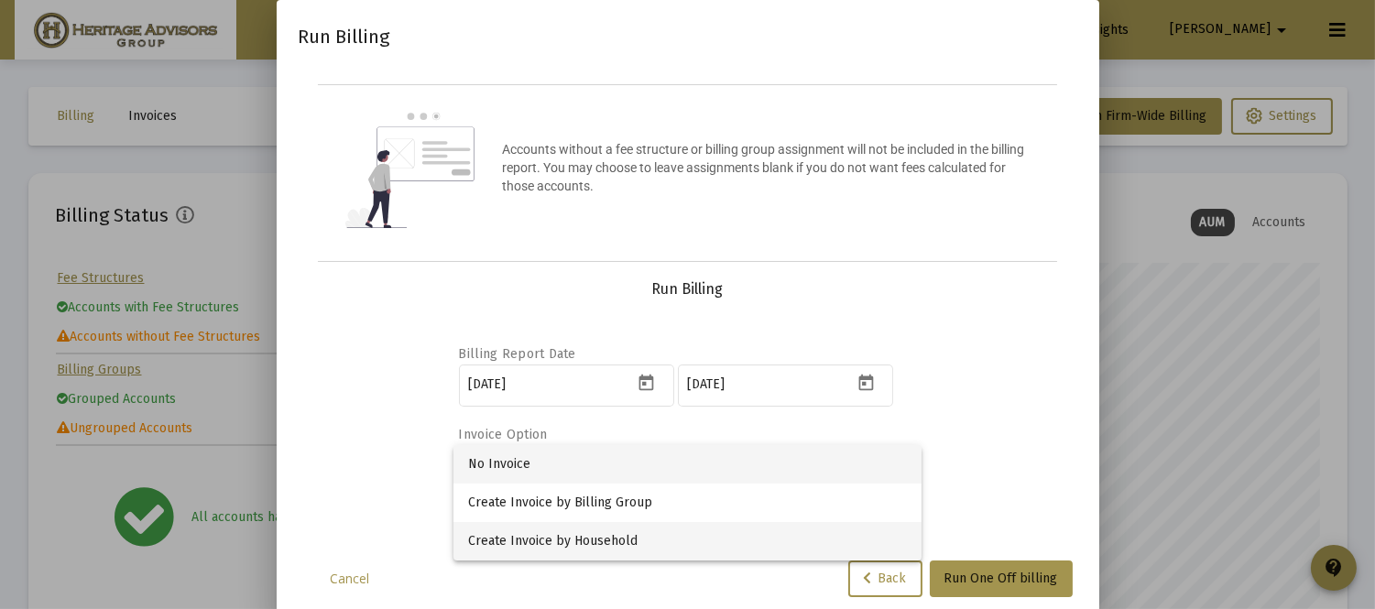
click at [562, 532] on span "Create Invoice by Household" at bounding box center [687, 541] width 439 height 38
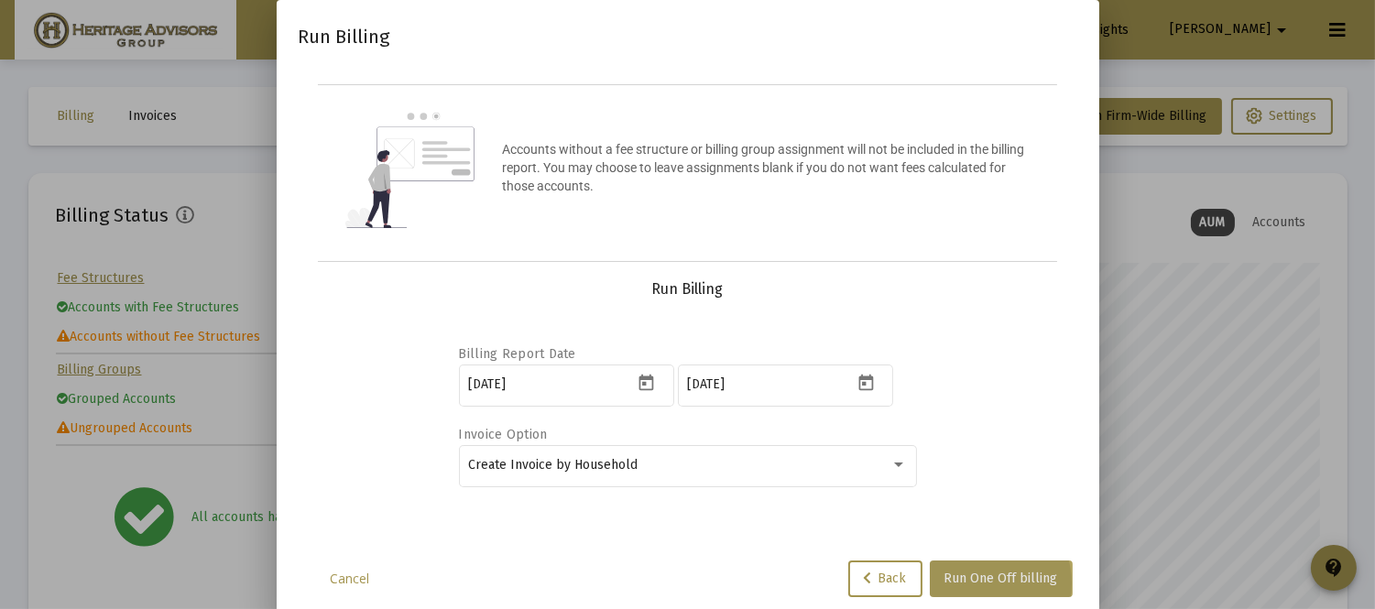
click at [985, 583] on span "Run One Off billing" at bounding box center [1001, 579] width 114 height 16
click at [556, 377] on input "[DATE]" at bounding box center [550, 384] width 165 height 15
type input "[DATE]"
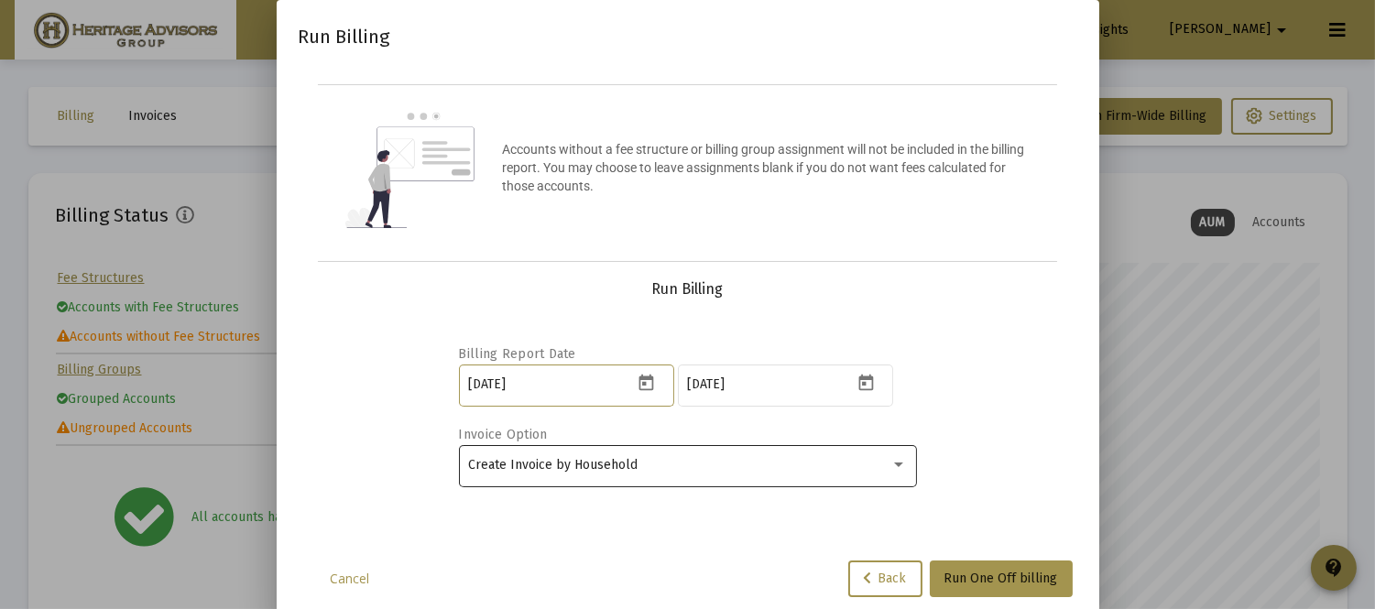
click at [561, 464] on span "Create Invoice by Household" at bounding box center [552, 465] width 169 height 16
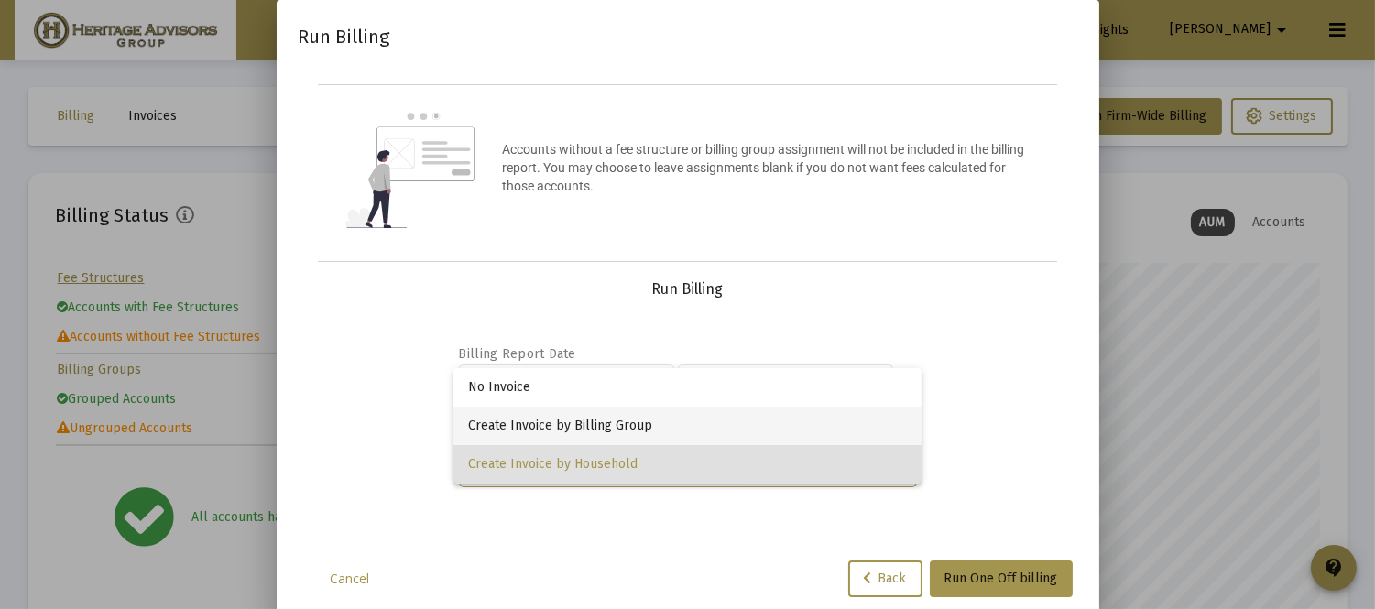
click at [565, 419] on span "Create Invoice by Billing Group" at bounding box center [687, 426] width 439 height 38
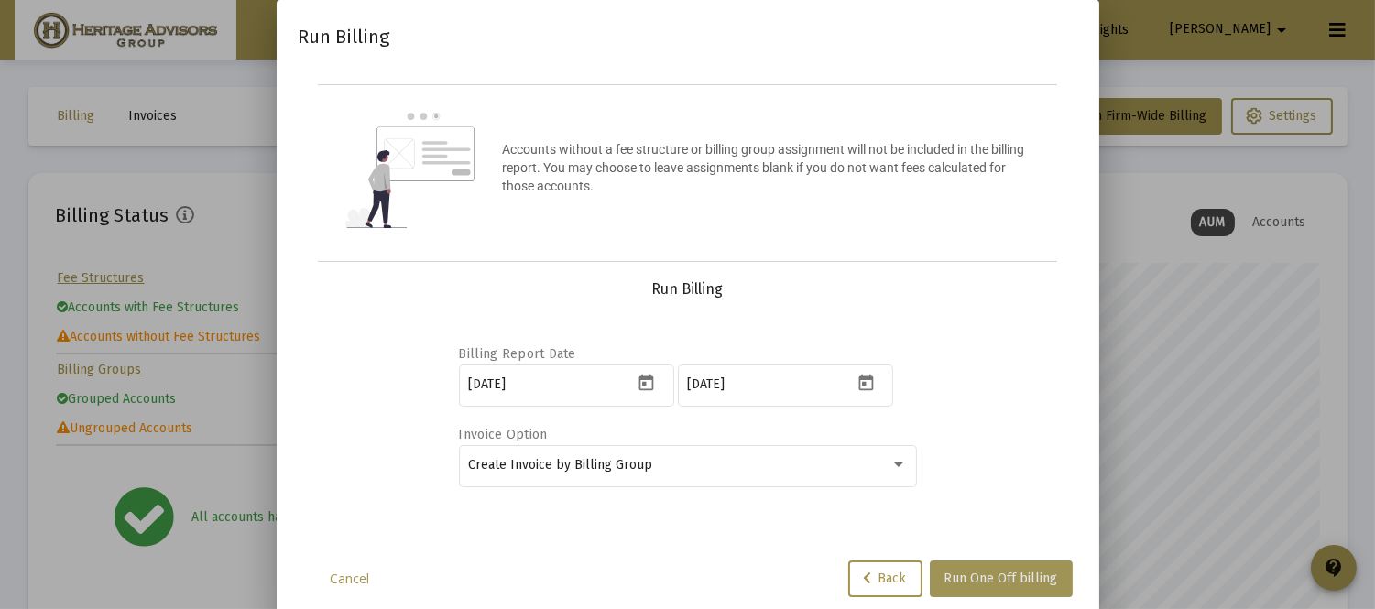
click at [1014, 581] on span "Run One Off billing" at bounding box center [1001, 579] width 114 height 16
click at [987, 563] on button "Run One Off billing" at bounding box center [1001, 579] width 143 height 37
